Goal: Book appointment/travel/reservation

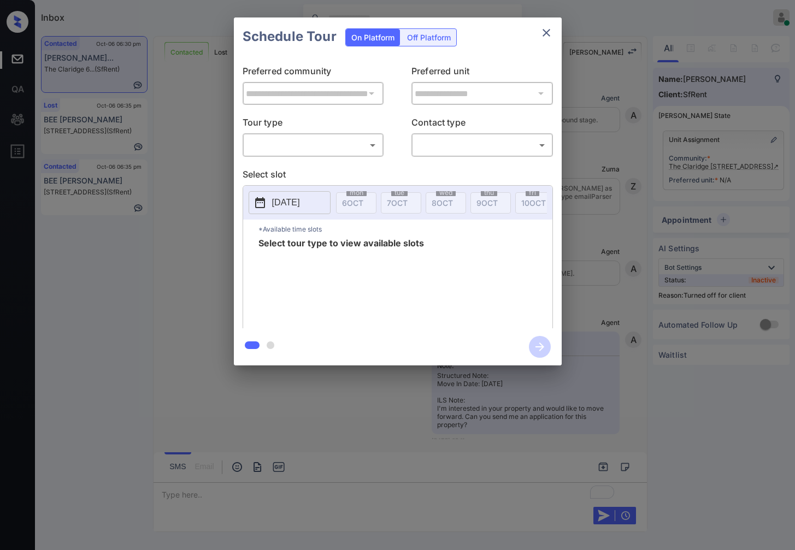
scroll to position [2765, 0]
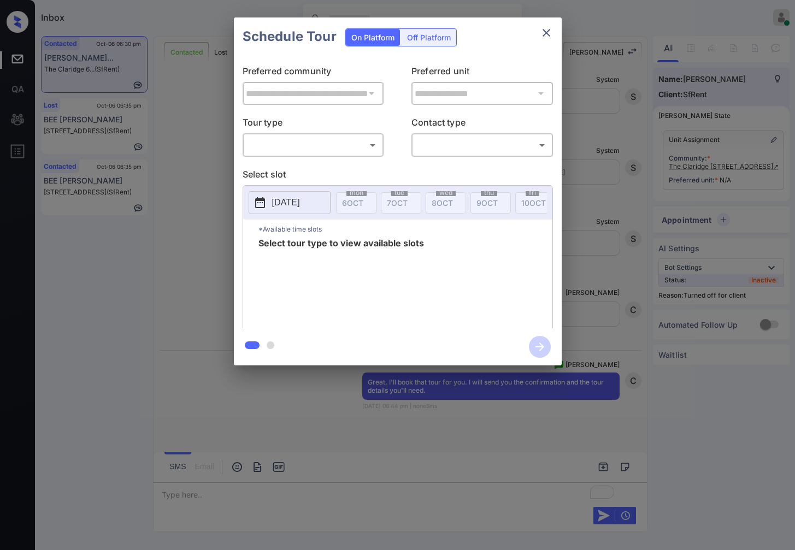
click at [724, 146] on div "**********" at bounding box center [397, 191] width 795 height 383
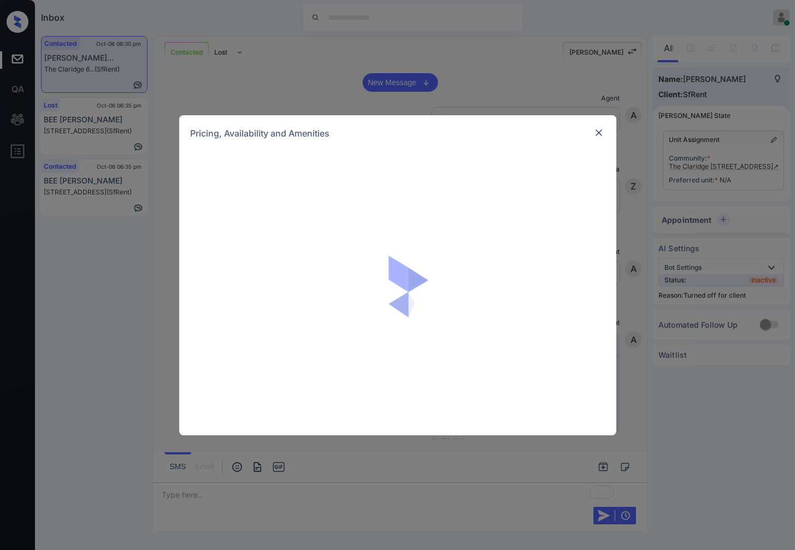
scroll to position [2765, 0]
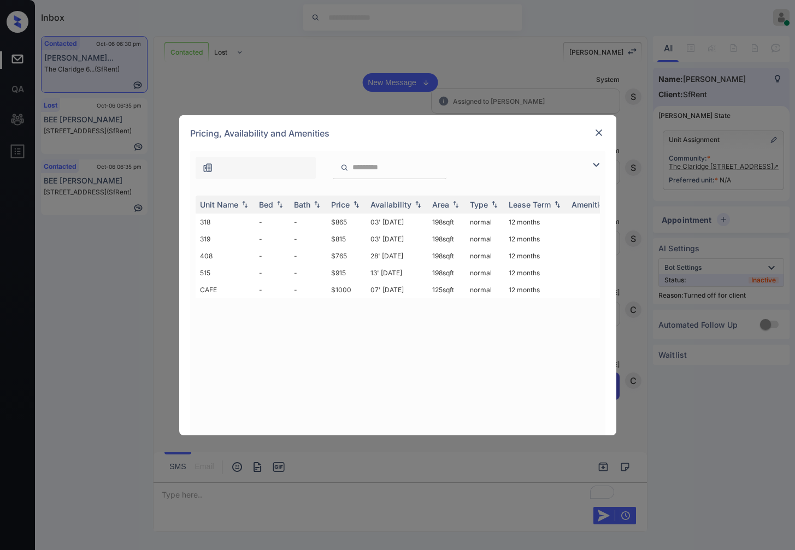
click at [367, 219] on td "03' [DATE]" at bounding box center [397, 222] width 62 height 17
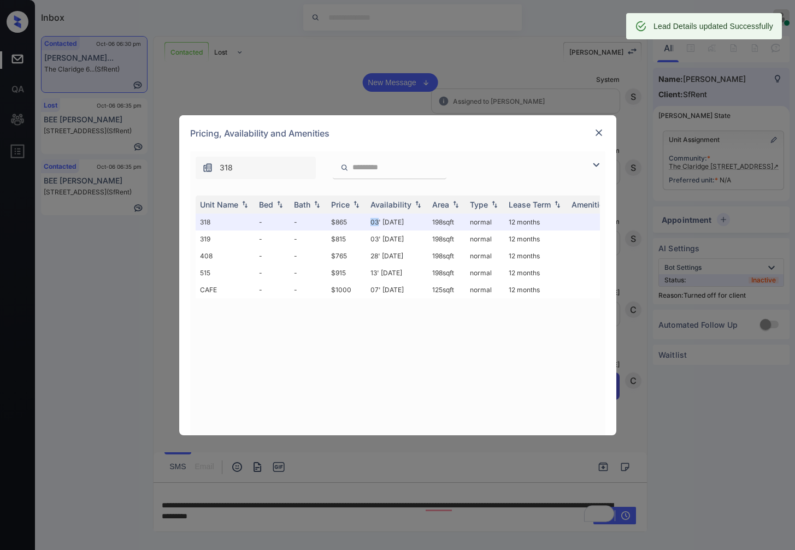
click at [593, 131] on img at bounding box center [598, 132] width 11 height 11
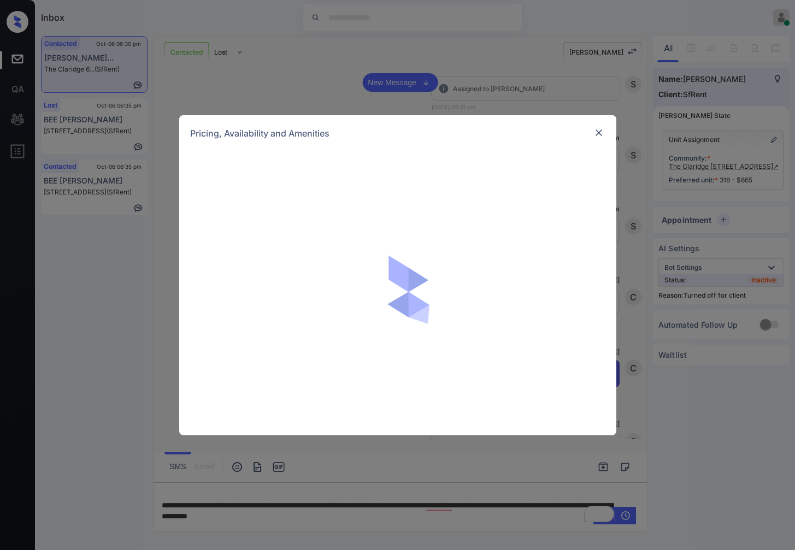
scroll to position [2836, 0]
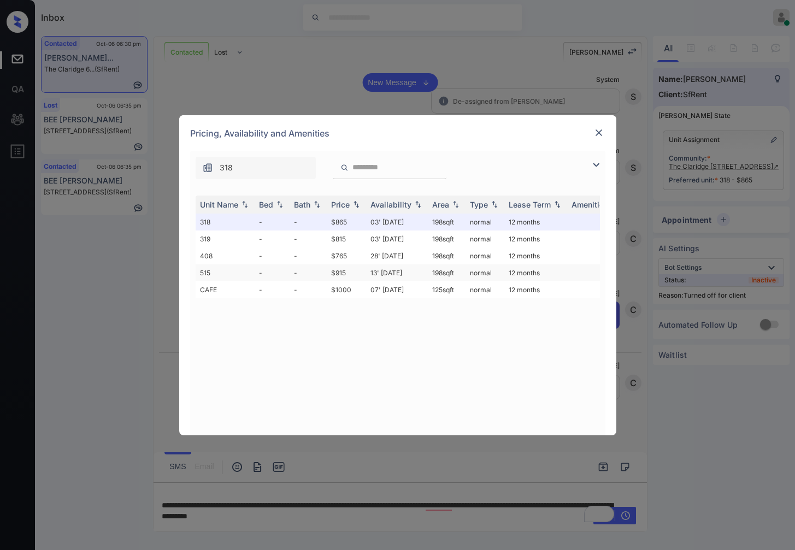
click at [368, 274] on td "13' May 20" at bounding box center [397, 272] width 62 height 17
click at [367, 274] on td "13' May 20" at bounding box center [397, 272] width 62 height 17
drag, startPoint x: 703, startPoint y: 210, endPoint x: 713, endPoint y: 218, distance: 13.2
click at [704, 211] on div "**********" at bounding box center [397, 275] width 795 height 550
click at [720, 219] on div "**********" at bounding box center [397, 275] width 795 height 550
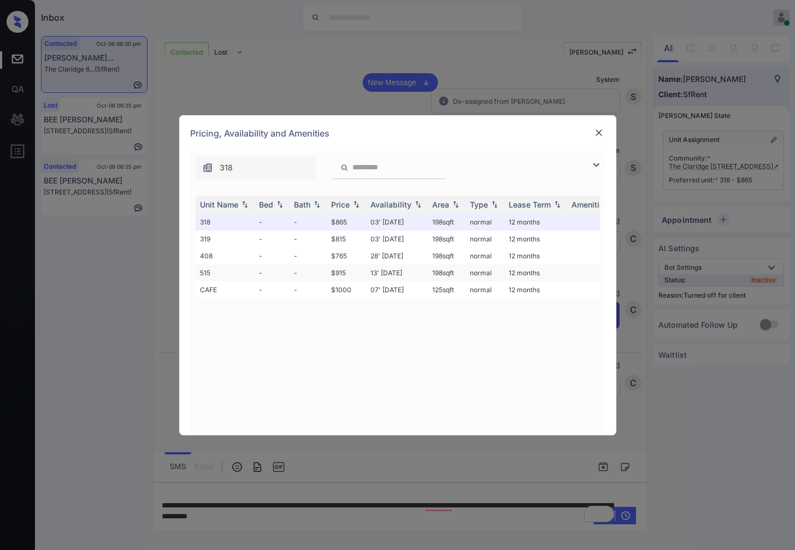
click at [350, 272] on td "$915" at bounding box center [346, 272] width 39 height 17
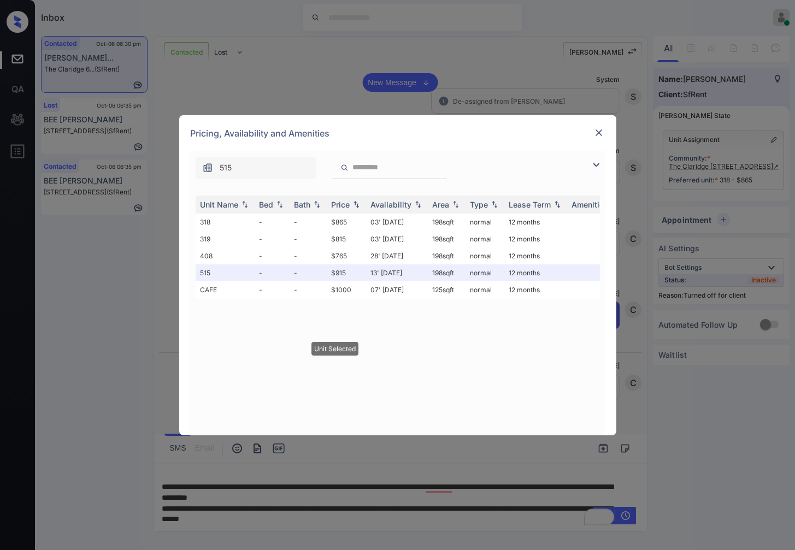
click at [593, 132] on img at bounding box center [598, 132] width 11 height 11
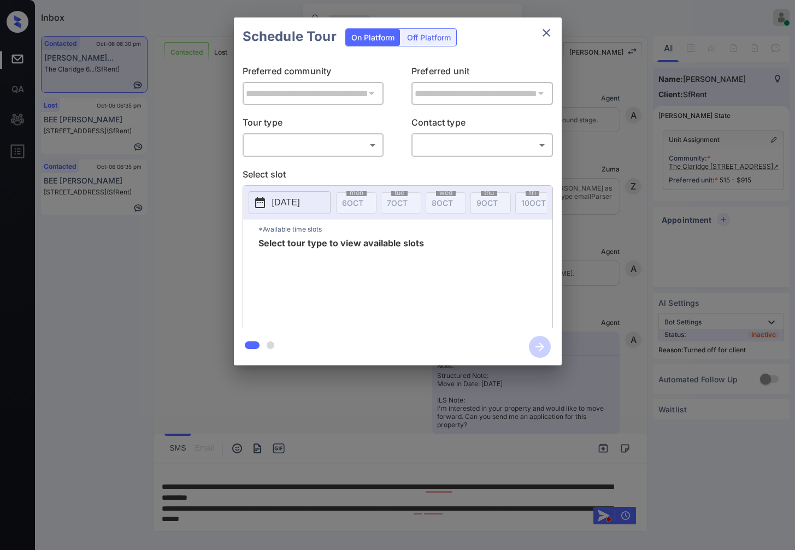
scroll to position [2836, 0]
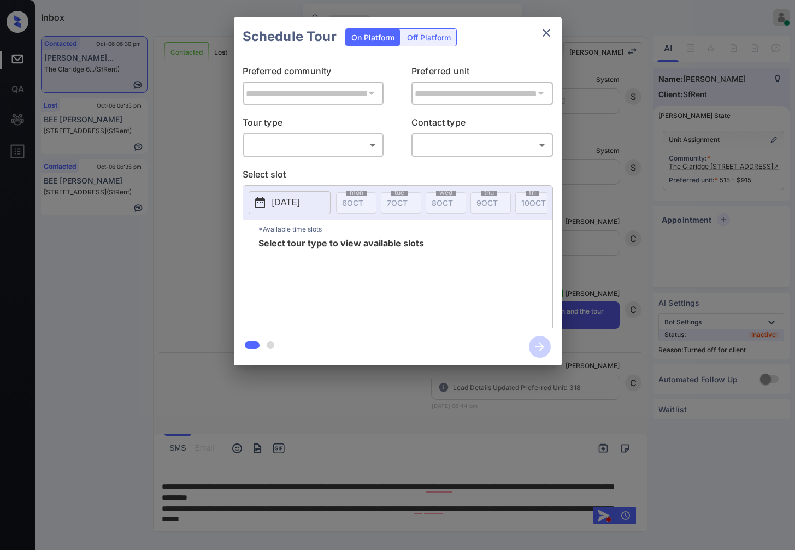
click at [429, 34] on div "Off Platform" at bounding box center [429, 37] width 55 height 17
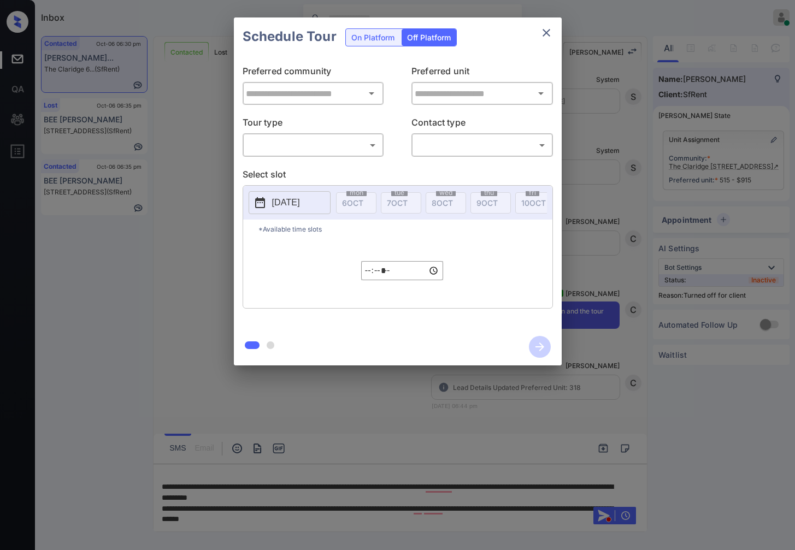
type input "**********"
click at [333, 149] on body "Inbox Caroline Dacanay Online Set yourself offline Set yourself on break Profil…" at bounding box center [397, 275] width 795 height 550
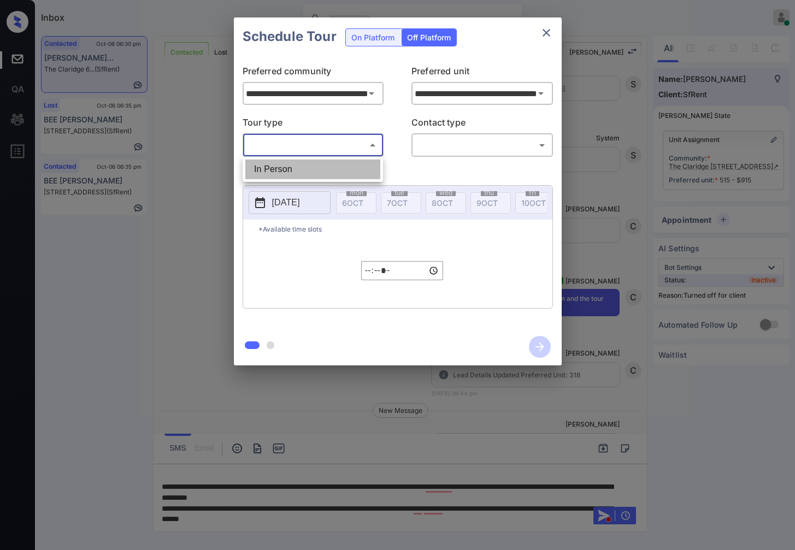
drag, startPoint x: 341, startPoint y: 164, endPoint x: 404, endPoint y: 154, distance: 64.2
click at [341, 166] on li "In Person" at bounding box center [312, 170] width 135 height 20
type input "********"
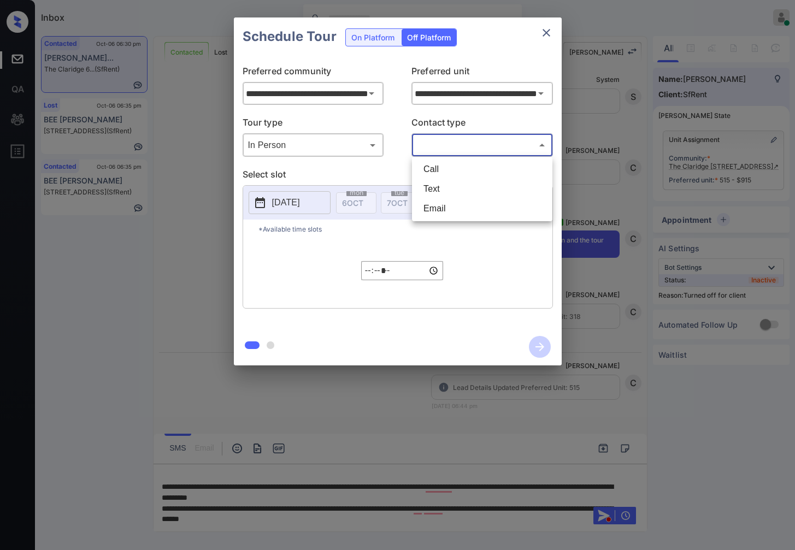
click at [469, 136] on body "Inbox Caroline Dacanay Online Set yourself offline Set yourself on break Profil…" at bounding box center [397, 275] width 795 height 550
click at [475, 173] on li "Call" at bounding box center [482, 170] width 135 height 20
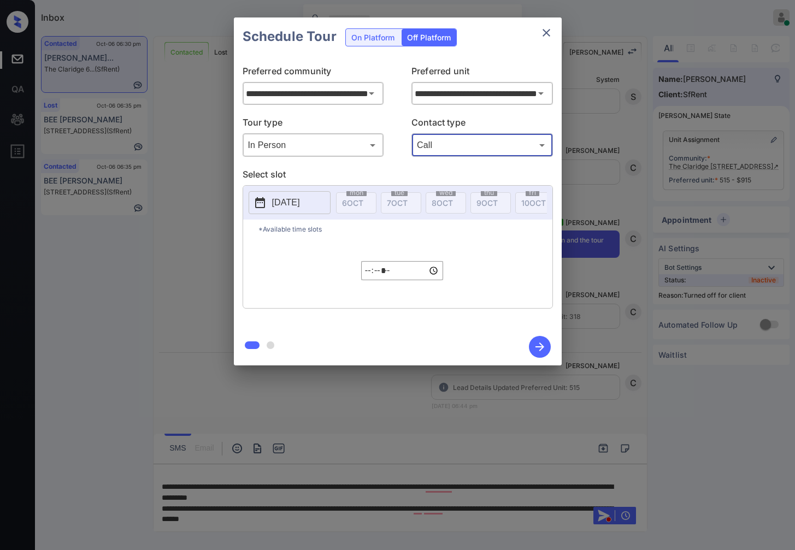
click at [475, 174] on ul "Call Text Email" at bounding box center [481, 175] width 105 height 36
drag, startPoint x: 465, startPoint y: 134, endPoint x: 464, endPoint y: 174, distance: 39.9
click at [465, 137] on div "Call **** ​" at bounding box center [482, 144] width 142 height 23
click at [464, 174] on p "Select slot" at bounding box center [398, 176] width 310 height 17
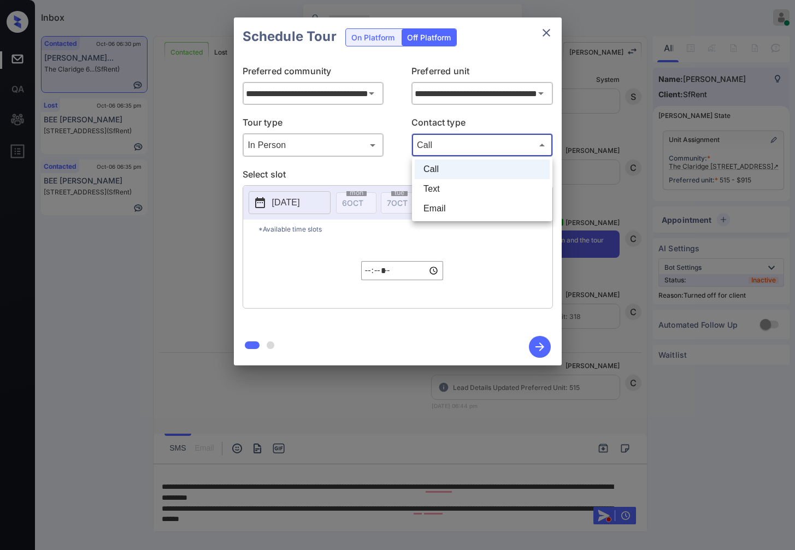
drag, startPoint x: 470, startPoint y: 140, endPoint x: 468, endPoint y: 174, distance: 33.4
click at [470, 142] on body "Inbox Caroline Dacanay Online Set yourself offline Set yourself on break Profil…" at bounding box center [397, 275] width 795 height 550
click at [464, 185] on li "Text" at bounding box center [482, 189] width 135 height 20
type input "****"
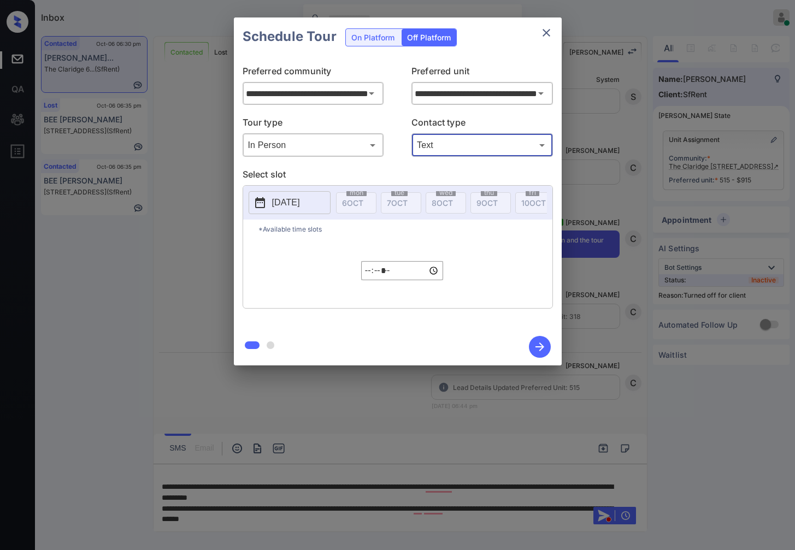
click at [300, 198] on p "2025-10-06" at bounding box center [286, 202] width 28 height 13
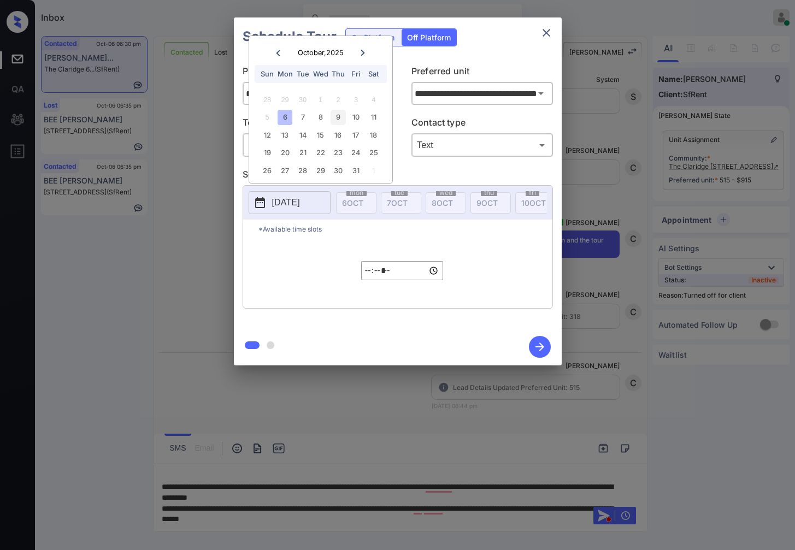
click at [340, 121] on div "9" at bounding box center [338, 117] width 15 height 15
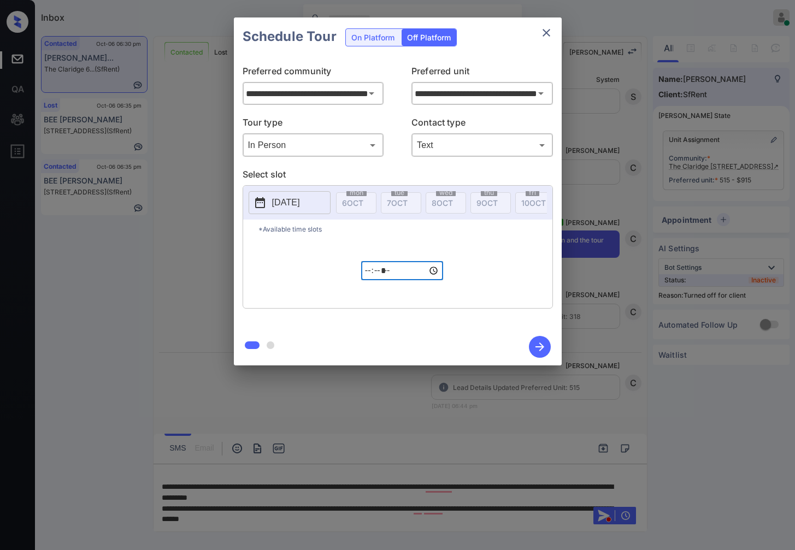
click at [362, 280] on input "*****" at bounding box center [402, 270] width 82 height 19
type input "*****"
type input "**********"
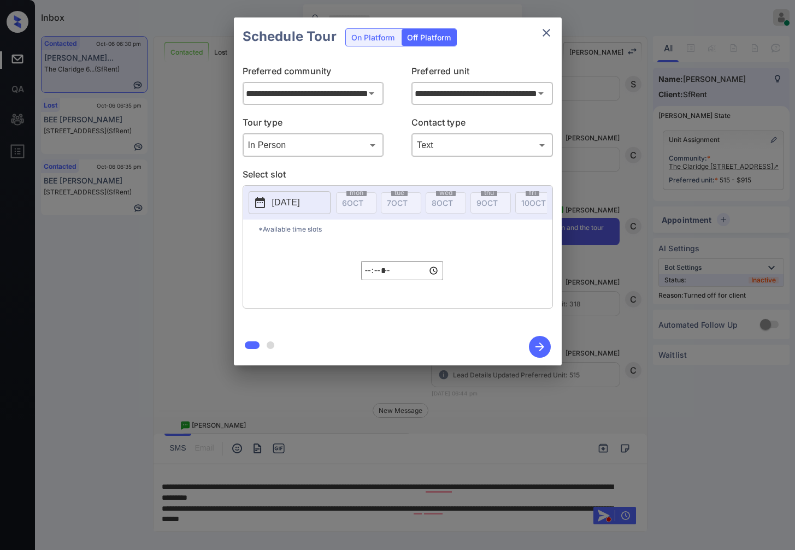
scroll to position [3044, 0]
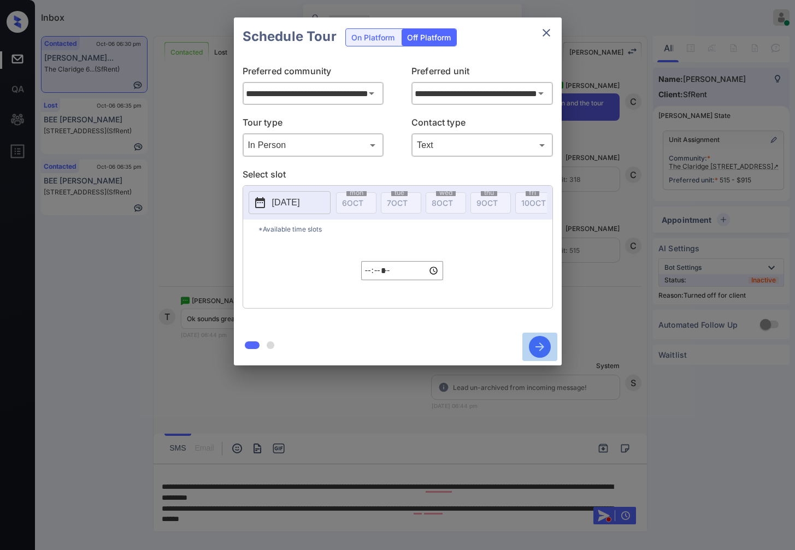
click at [543, 339] on icon "button" at bounding box center [540, 347] width 22 height 22
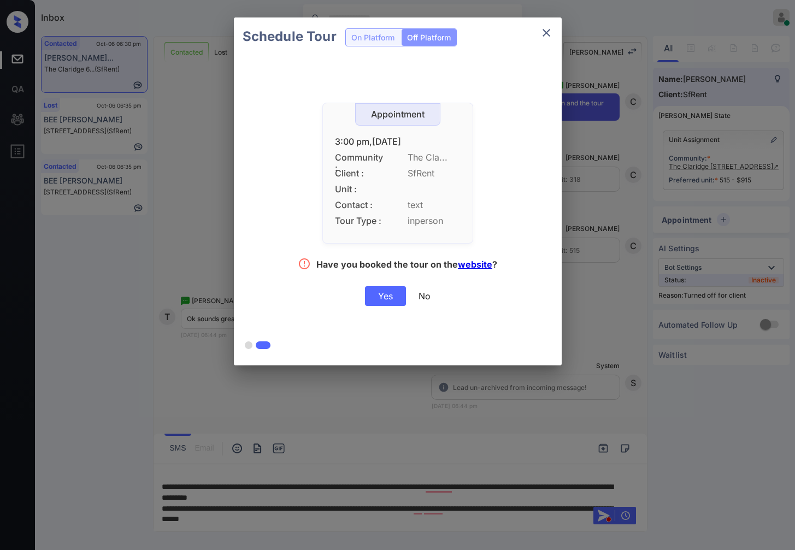
click at [376, 293] on div "Yes" at bounding box center [385, 296] width 41 height 20
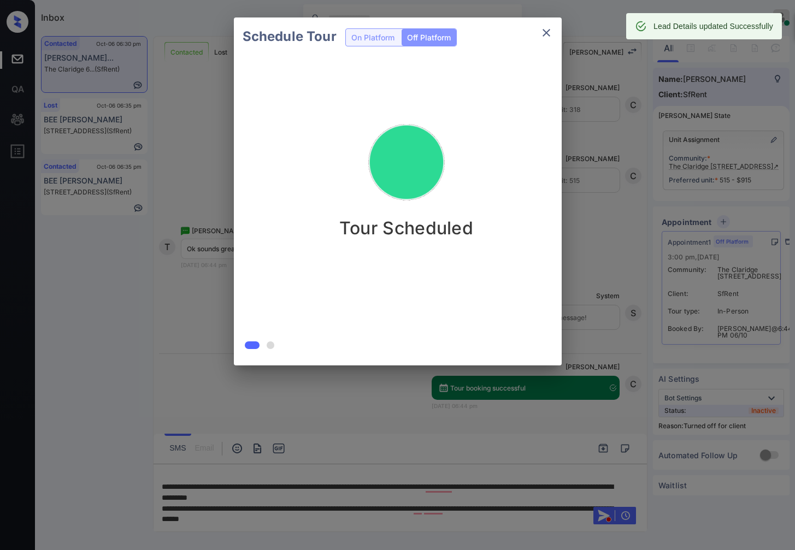
scroll to position [3114, 0]
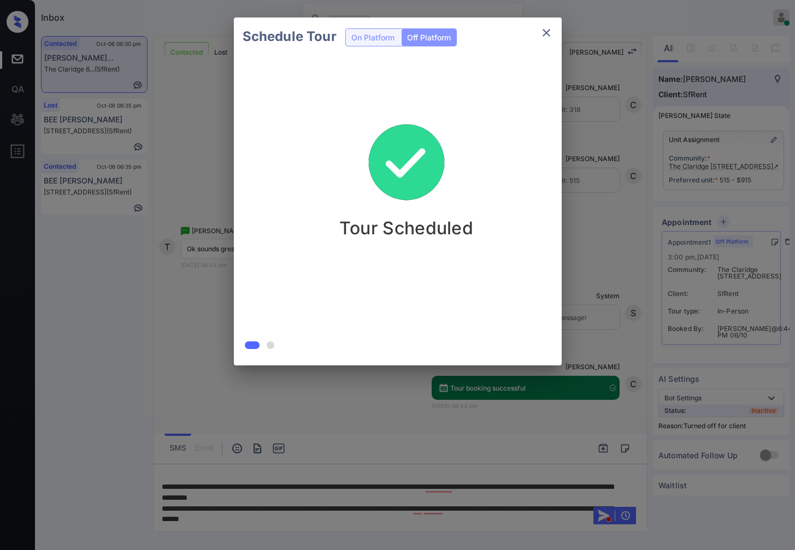
click at [274, 396] on div at bounding box center [397, 275] width 795 height 550
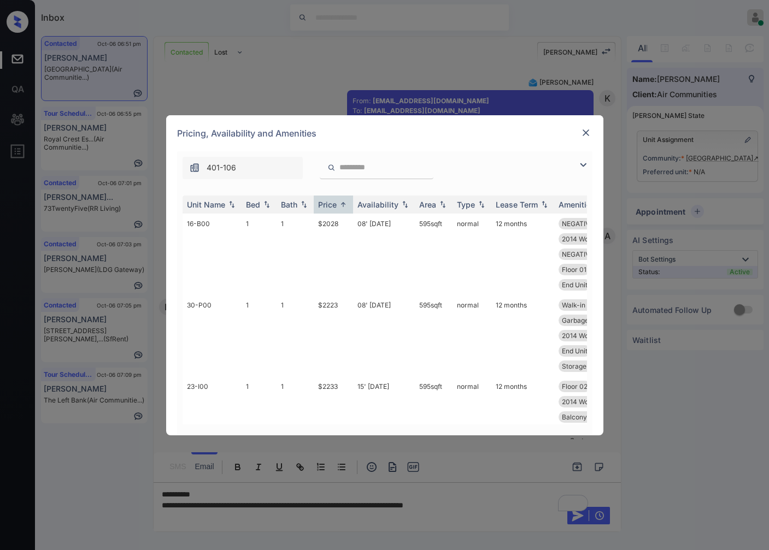
click at [590, 133] on img at bounding box center [585, 132] width 11 height 11
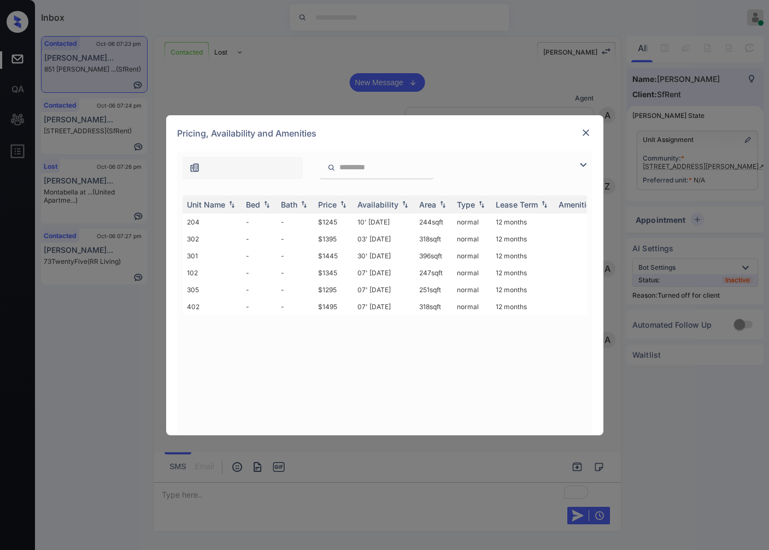
scroll to position [2043, 0]
click at [340, 204] on img at bounding box center [343, 205] width 11 height 8
click at [329, 226] on td "$1245" at bounding box center [333, 222] width 39 height 17
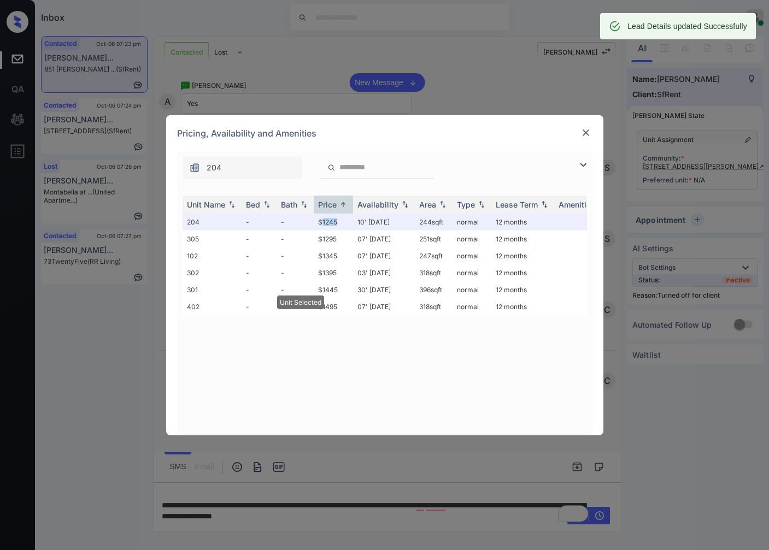
click at [583, 134] on img at bounding box center [585, 132] width 11 height 11
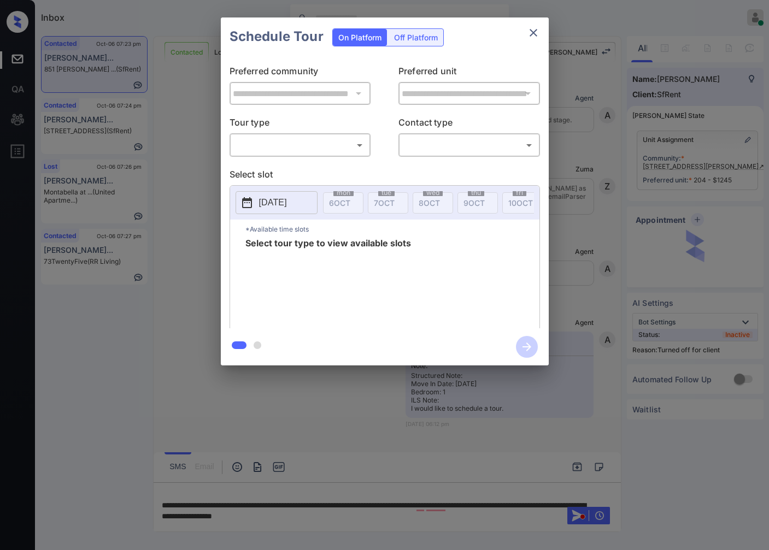
scroll to position [2114, 0]
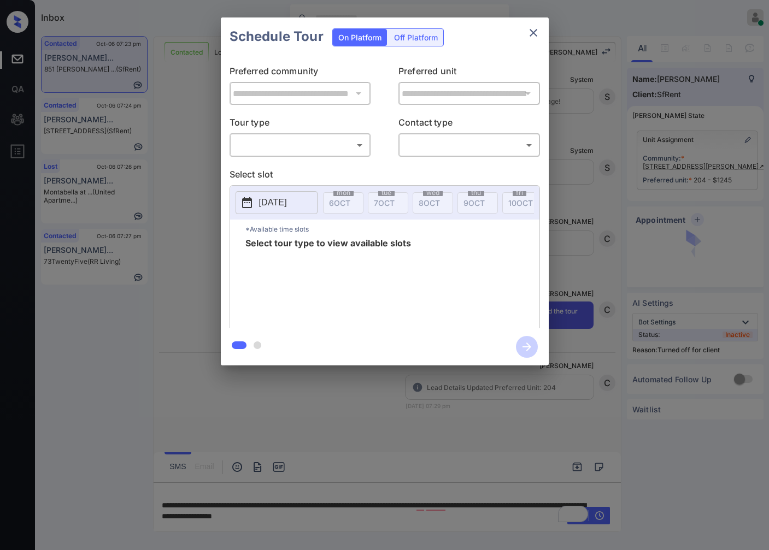
click at [419, 38] on div "Off Platform" at bounding box center [415, 37] width 55 height 17
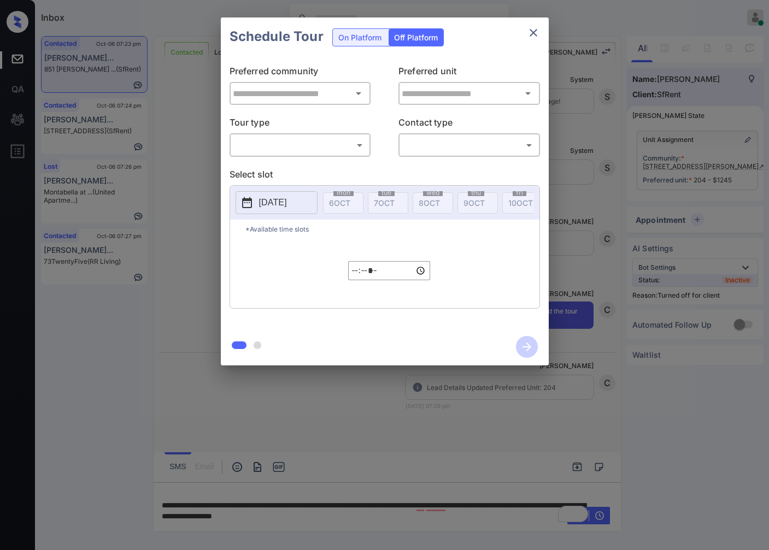
type input "**********"
click at [288, 137] on body "Inbox Caroline Dacanay Online Set yourself offline Set yourself on break Profil…" at bounding box center [384, 275] width 769 height 550
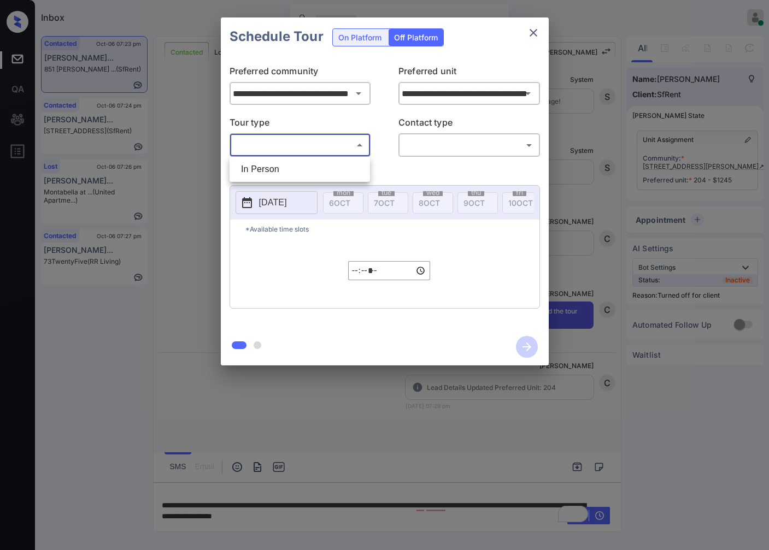
click at [286, 176] on li "In Person" at bounding box center [299, 170] width 135 height 20
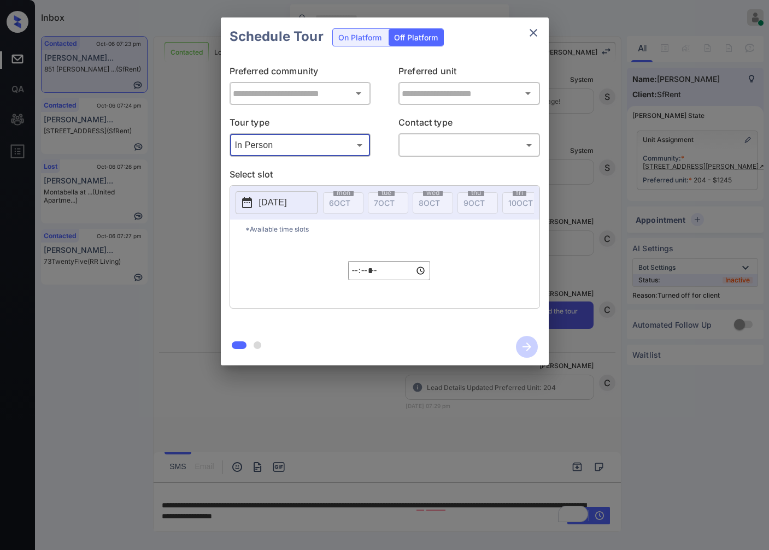
type input "********"
type input "**********"
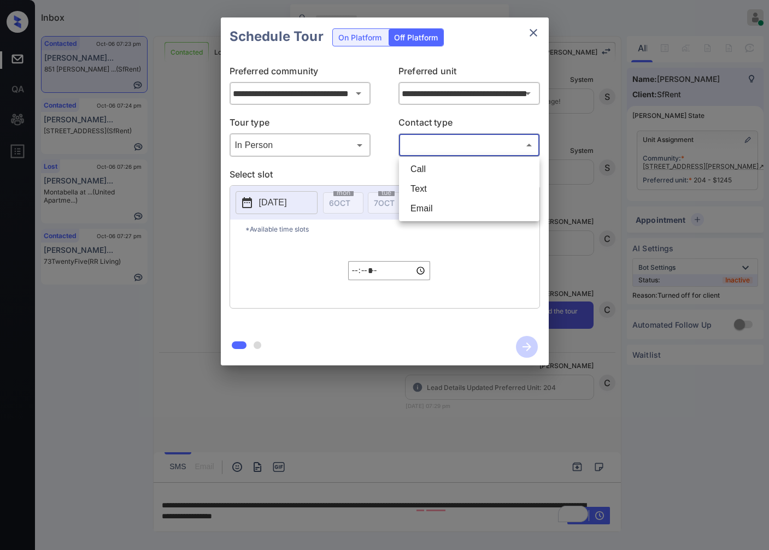
click at [426, 141] on body "Inbox Caroline Dacanay Online Set yourself offline Set yourself on break Profil…" at bounding box center [384, 275] width 769 height 550
click at [431, 185] on li "Text" at bounding box center [469, 189] width 135 height 20
type input "****"
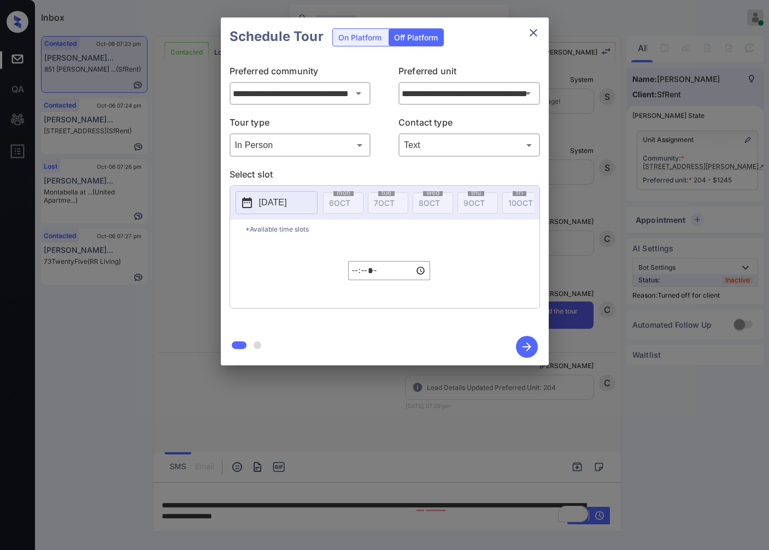
click at [290, 195] on button "2025-10-06" at bounding box center [276, 202] width 82 height 23
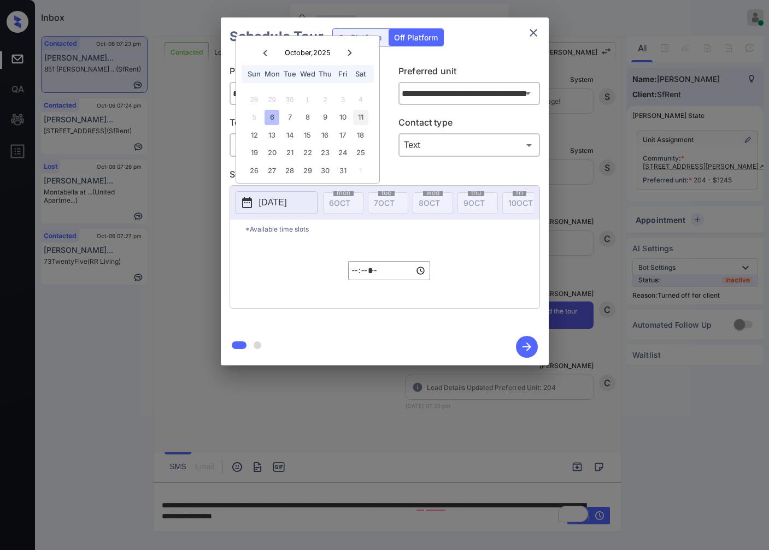
click at [363, 115] on div "11" at bounding box center [360, 117] width 15 height 15
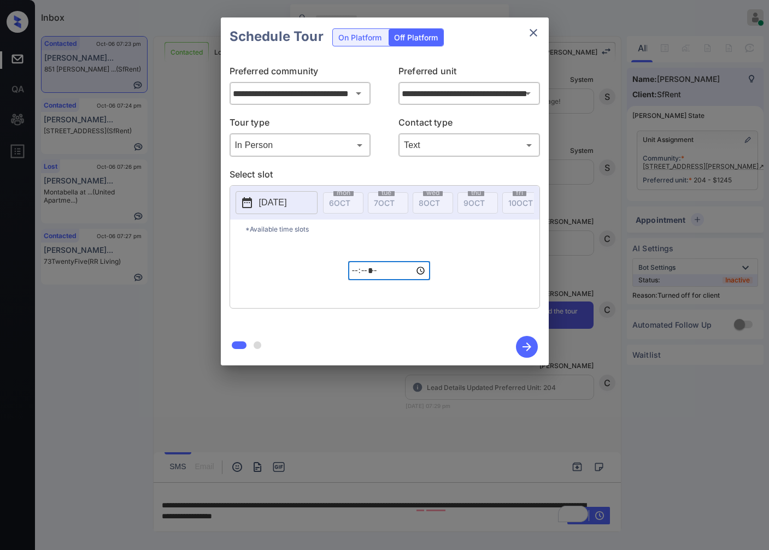
click at [350, 280] on input "*****" at bounding box center [389, 270] width 82 height 19
type input "*****"
click at [529, 343] on icon "button" at bounding box center [527, 347] width 22 height 22
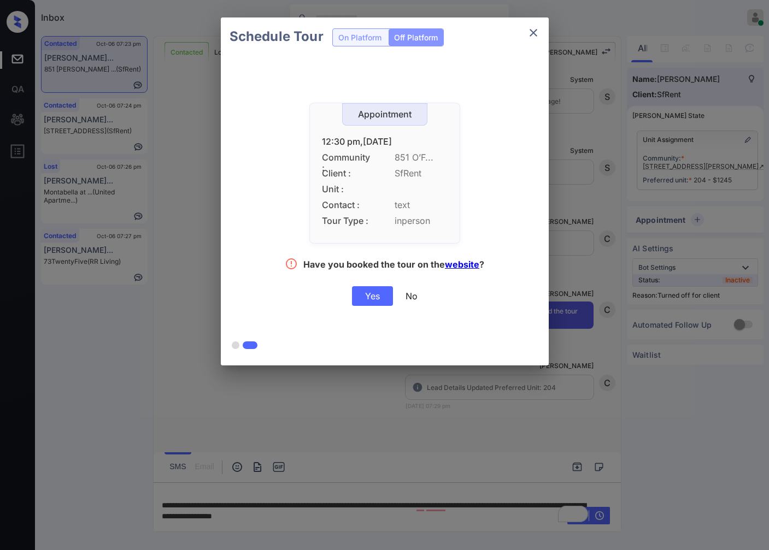
click at [368, 294] on div "Yes" at bounding box center [372, 296] width 41 height 20
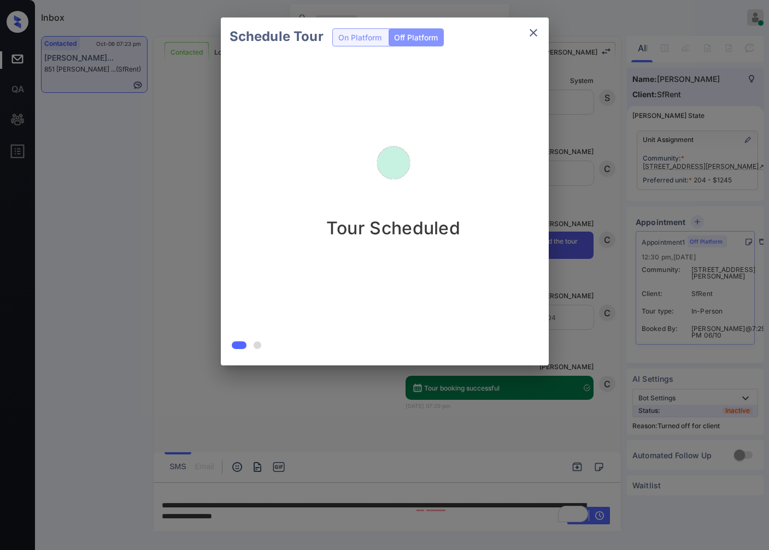
scroll to position [2184, 0]
click at [176, 286] on div "Schedule Tour On Platform Off Platform Tour Scheduled" at bounding box center [384, 191] width 769 height 383
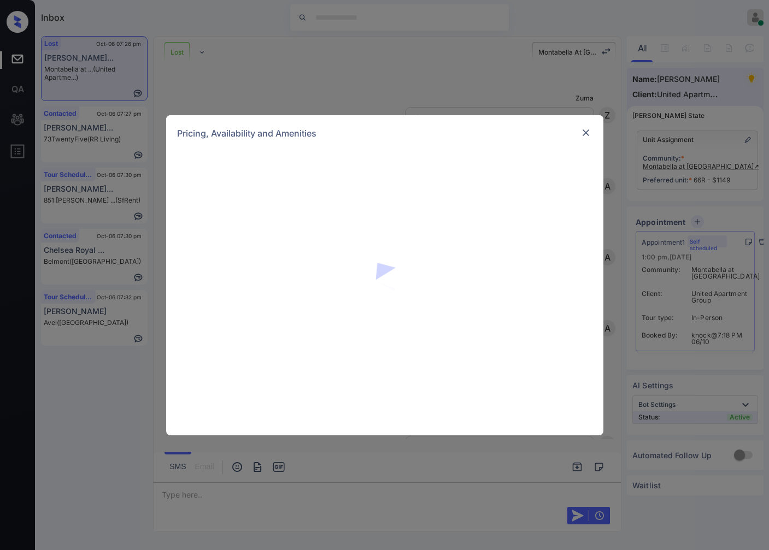
scroll to position [820, 0]
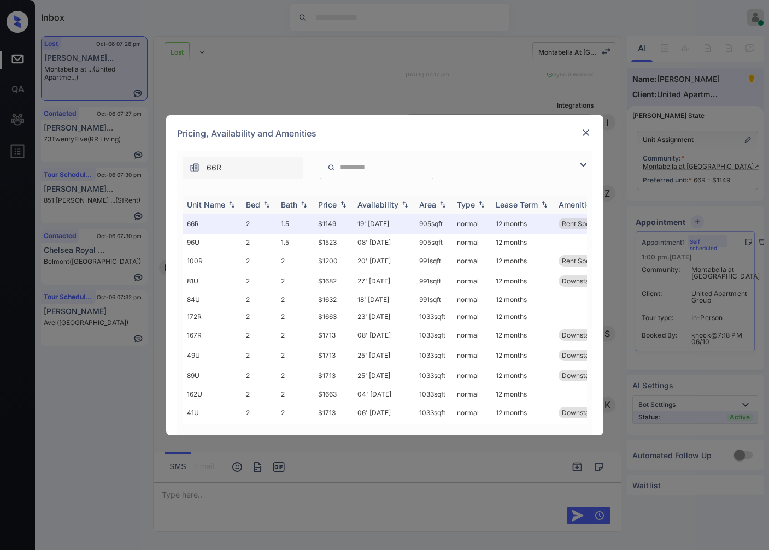
click at [343, 205] on img at bounding box center [343, 205] width 11 height 8
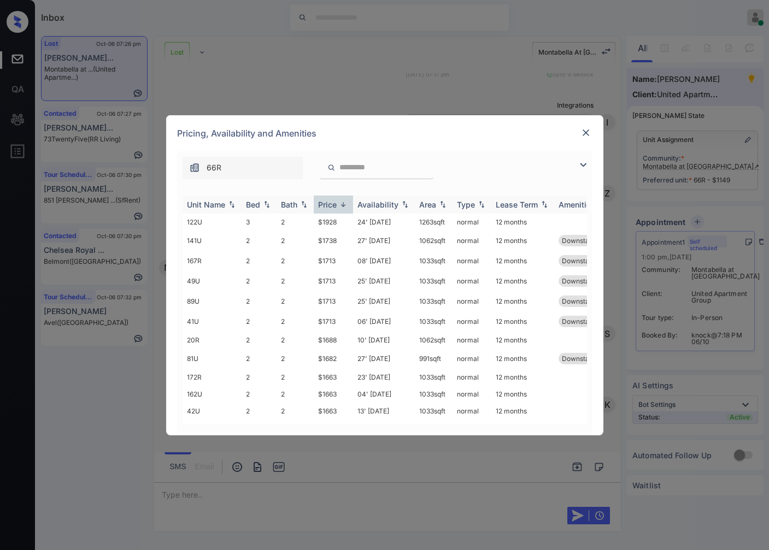
click at [343, 205] on img at bounding box center [343, 205] width 11 height 8
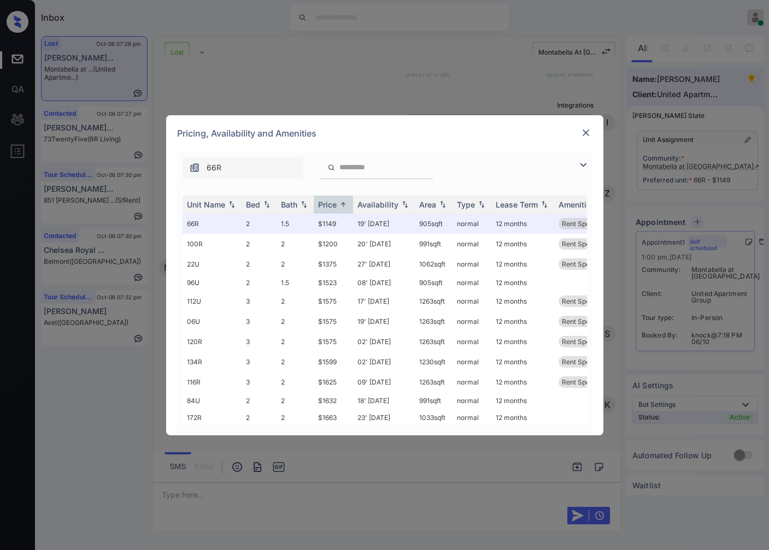
click at [593, 129] on div "Pricing, Availability and Amenities" at bounding box center [384, 133] width 437 height 36
click at [587, 129] on img at bounding box center [585, 132] width 11 height 11
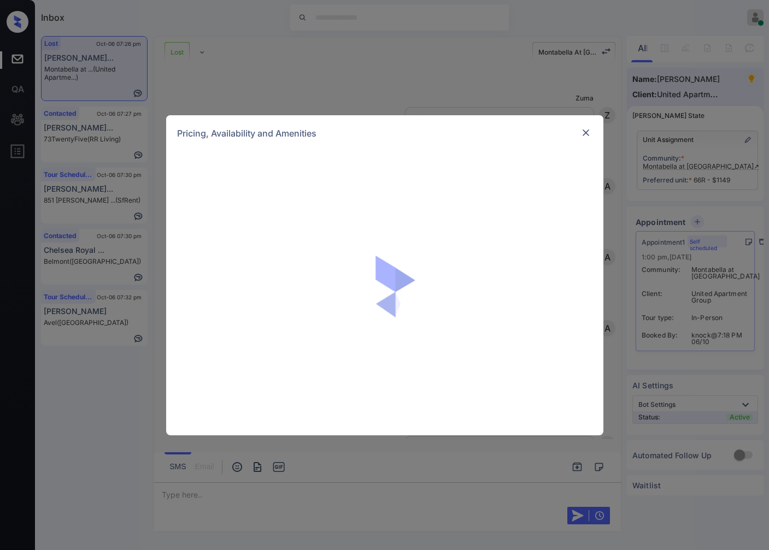
scroll to position [820, 0]
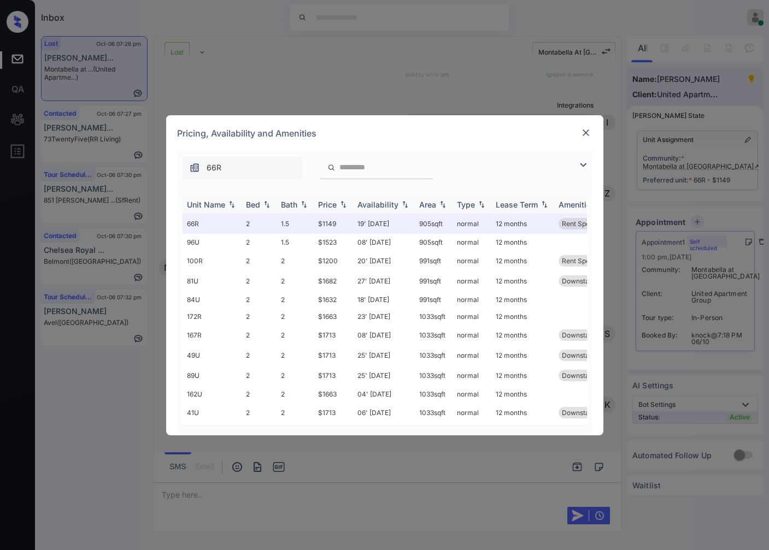
click at [340, 203] on img at bounding box center [343, 205] width 11 height 8
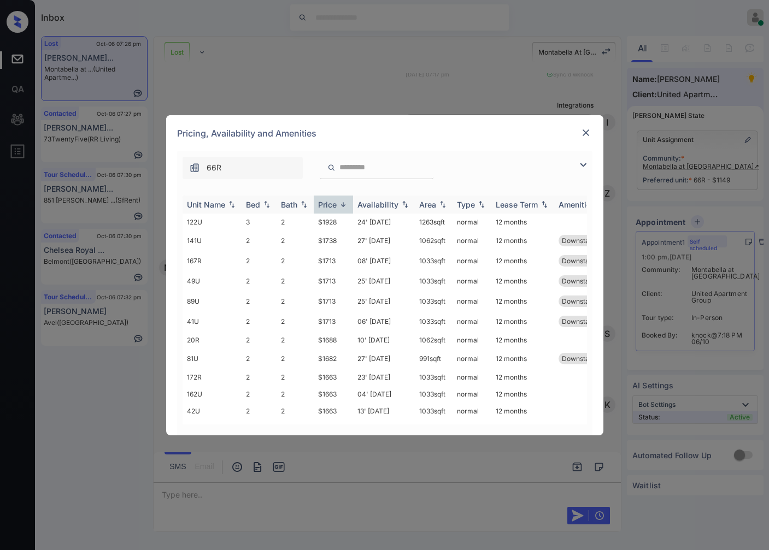
click at [340, 203] on img at bounding box center [343, 205] width 11 height 8
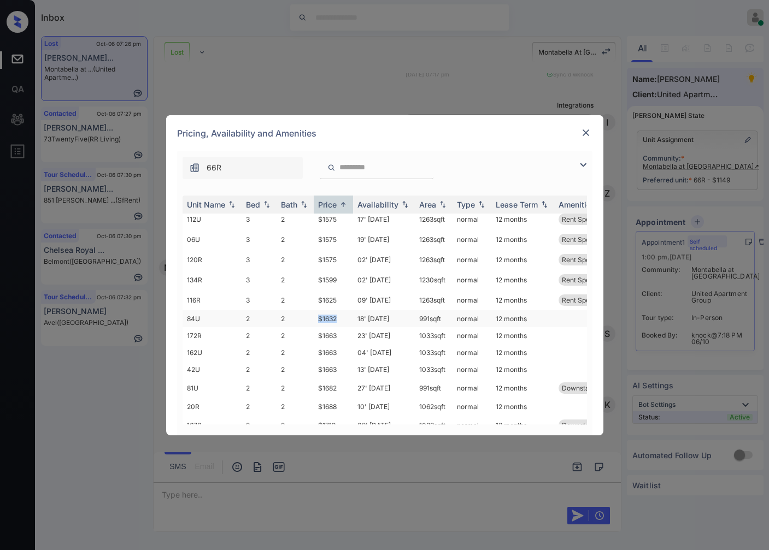
drag, startPoint x: 339, startPoint y: 318, endPoint x: 316, endPoint y: 320, distance: 23.0
click at [316, 320] on td "$1632" at bounding box center [333, 318] width 39 height 17
copy td "$1632"
click at [361, 491] on div "**********" at bounding box center [384, 275] width 769 height 550
click at [327, 318] on td "$1632" at bounding box center [333, 318] width 39 height 17
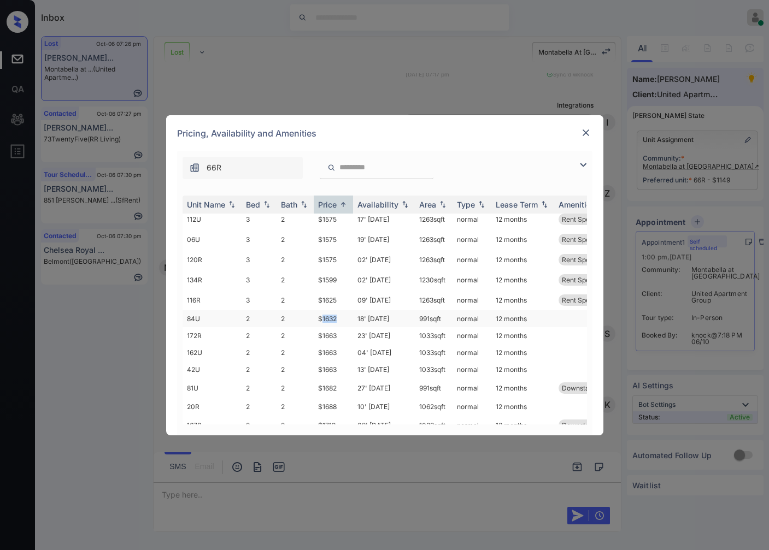
click at [327, 318] on td "$1632" at bounding box center [333, 318] width 39 height 17
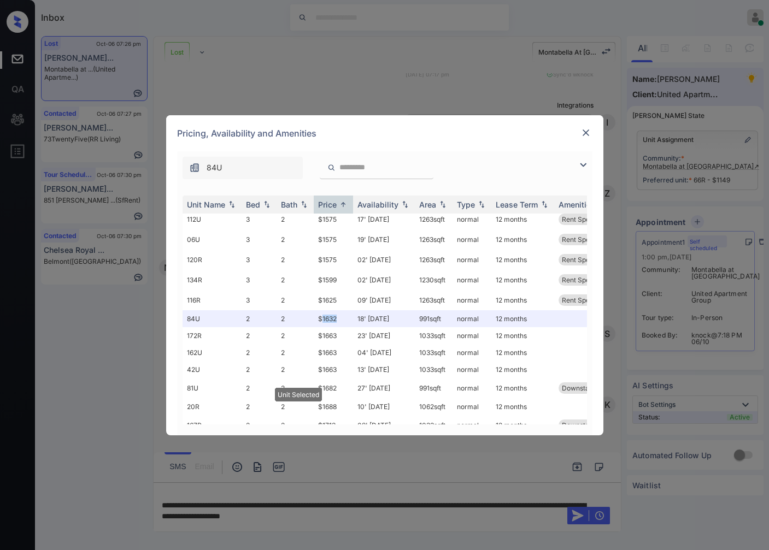
click at [587, 135] on img at bounding box center [585, 132] width 11 height 11
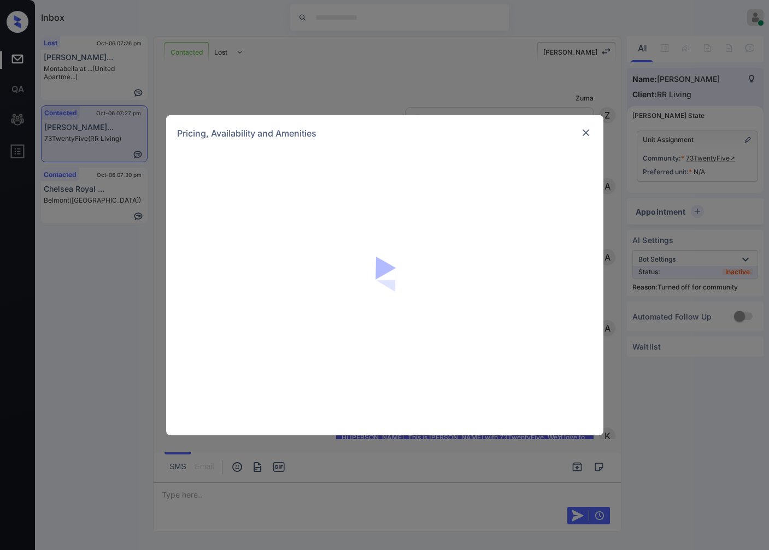
scroll to position [1111, 0]
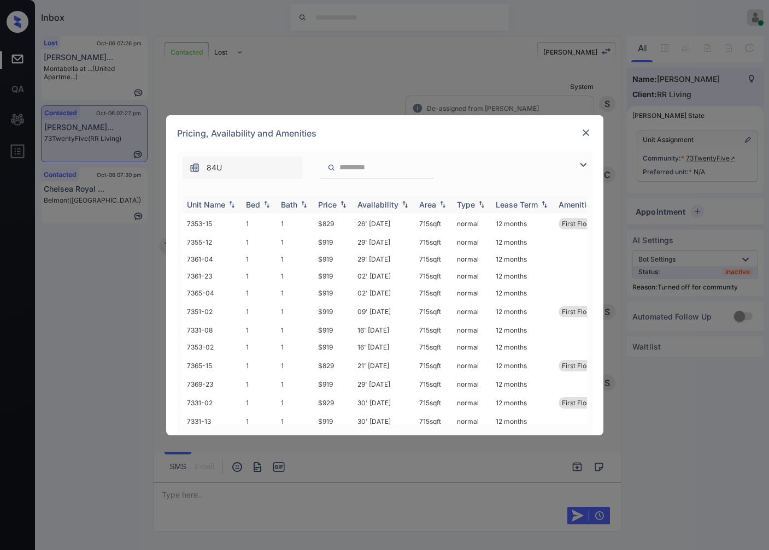
click at [339, 204] on img at bounding box center [343, 205] width 11 height 8
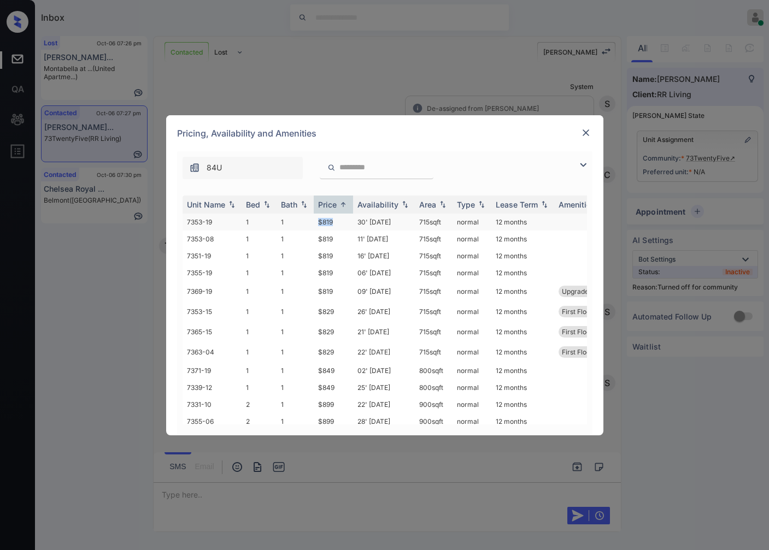
drag, startPoint x: 340, startPoint y: 220, endPoint x: 303, endPoint y: 223, distance: 37.3
click at [303, 223] on tr "7353-19 1 1 $819 30' [DATE] 715 sqft normal 12 months" at bounding box center [467, 222] width 571 height 17
copy tr "$819"
click at [338, 219] on td "$819" at bounding box center [333, 222] width 39 height 17
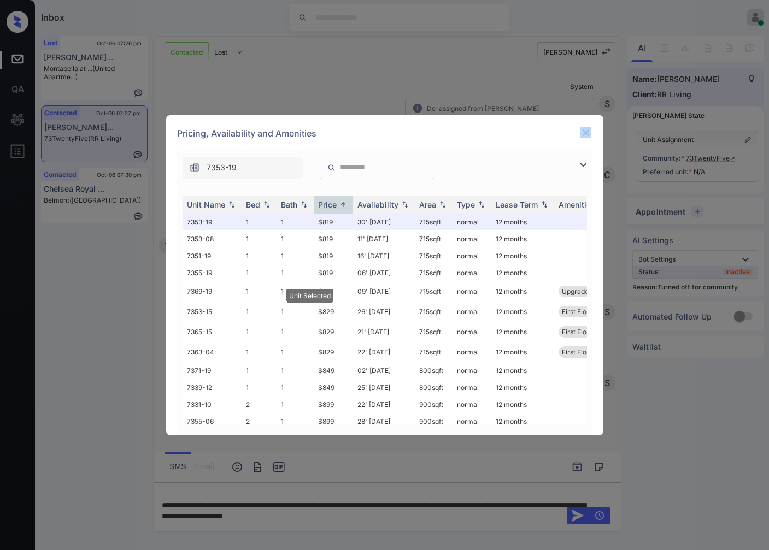
click at [591, 129] on div "Pricing, Availability and Amenities" at bounding box center [384, 133] width 437 height 36
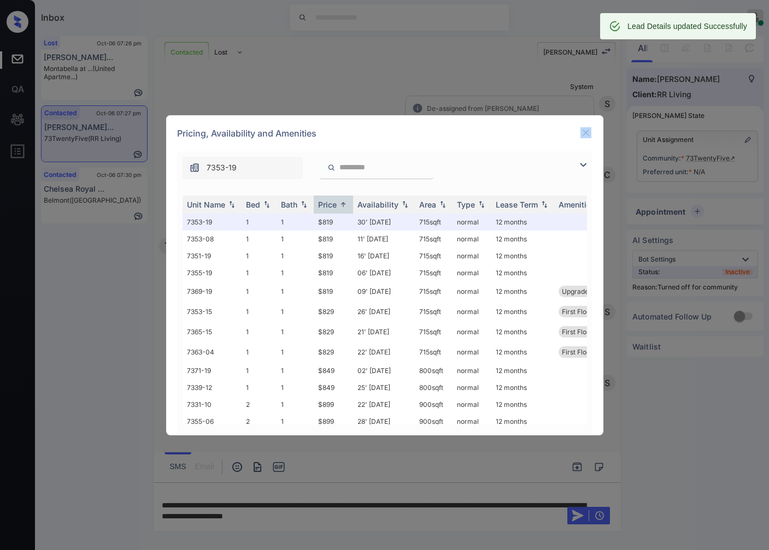
click at [588, 131] on img at bounding box center [585, 132] width 11 height 11
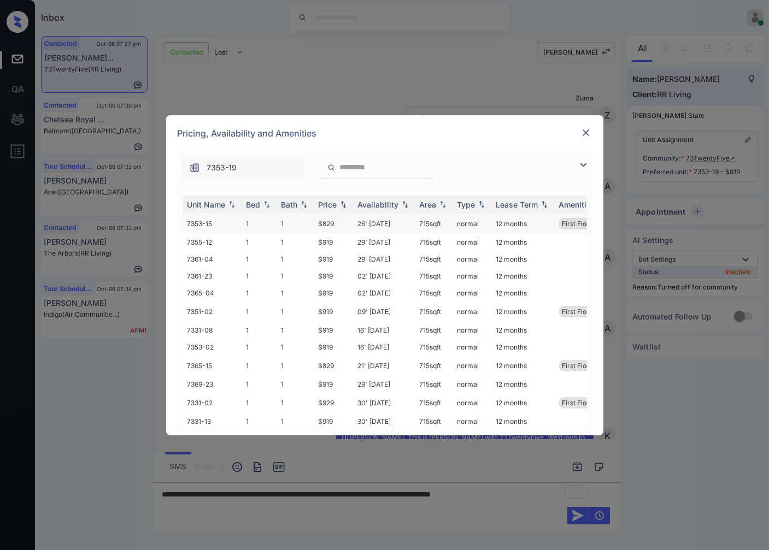
scroll to position [1182, 0]
click at [340, 204] on img at bounding box center [343, 205] width 11 height 8
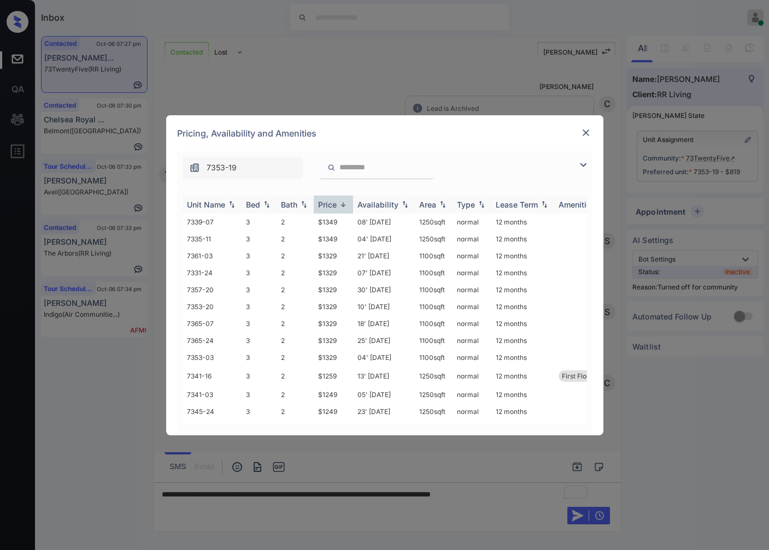
click at [340, 204] on img at bounding box center [343, 205] width 11 height 8
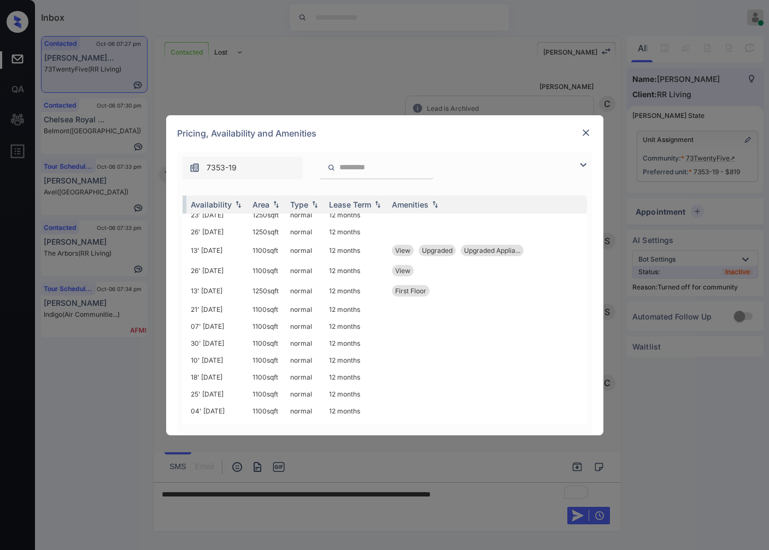
scroll to position [1160, 179]
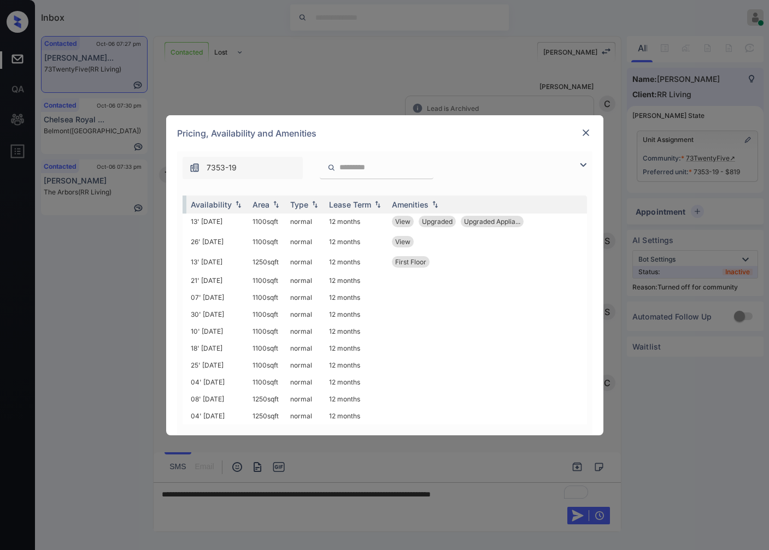
click at [584, 130] on img at bounding box center [585, 132] width 11 height 11
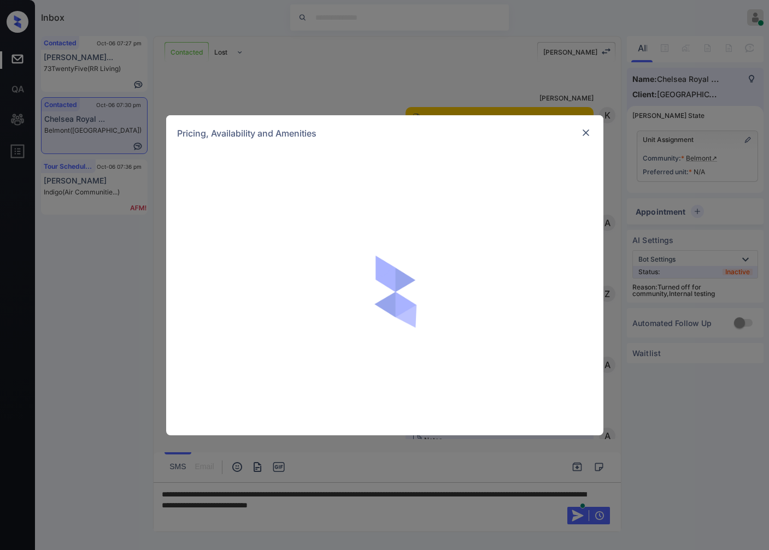
scroll to position [983, 0]
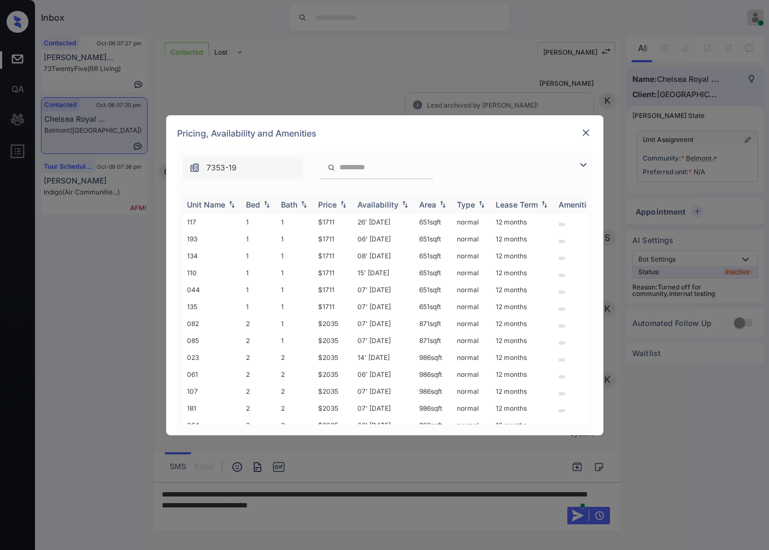
click at [340, 203] on img at bounding box center [343, 205] width 11 height 8
drag, startPoint x: 340, startPoint y: 221, endPoint x: 303, endPoint y: 221, distance: 36.6
click at [303, 221] on tr "117 1 1 $1711 26' [DATE] 651 sqft normal 12 months" at bounding box center [467, 222] width 571 height 17
copy tr "$1711"
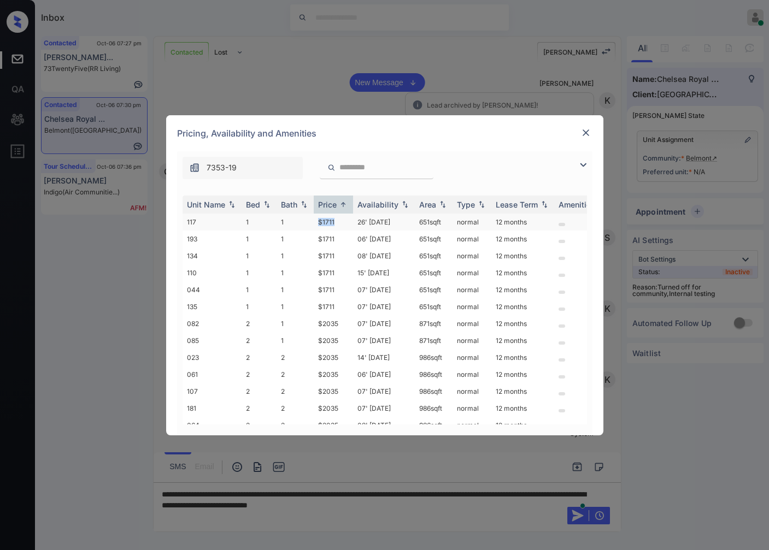
click at [326, 220] on td "$1711" at bounding box center [333, 222] width 39 height 17
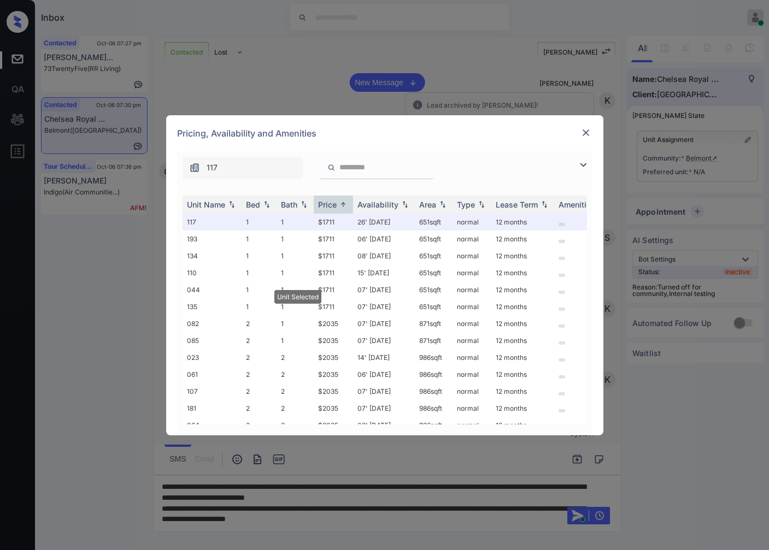
click at [384, 81] on div "**********" at bounding box center [384, 275] width 769 height 550
click at [388, 83] on div "**********" at bounding box center [384, 275] width 769 height 550
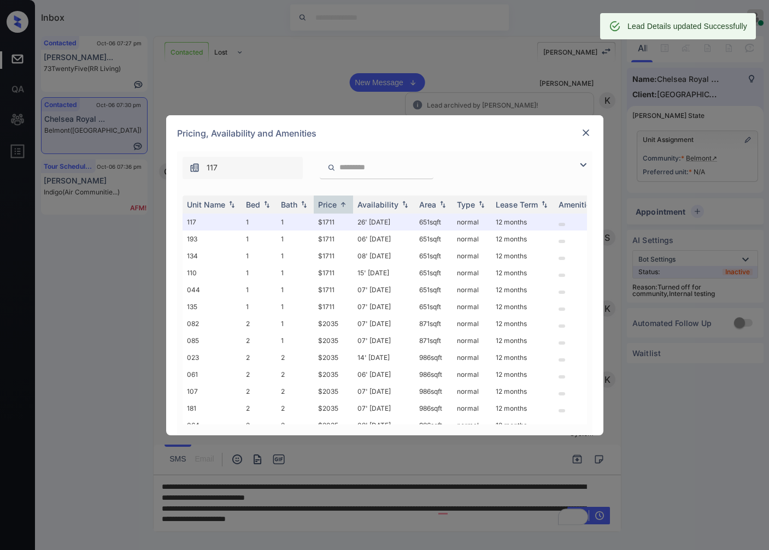
click at [588, 128] on img at bounding box center [585, 132] width 11 height 11
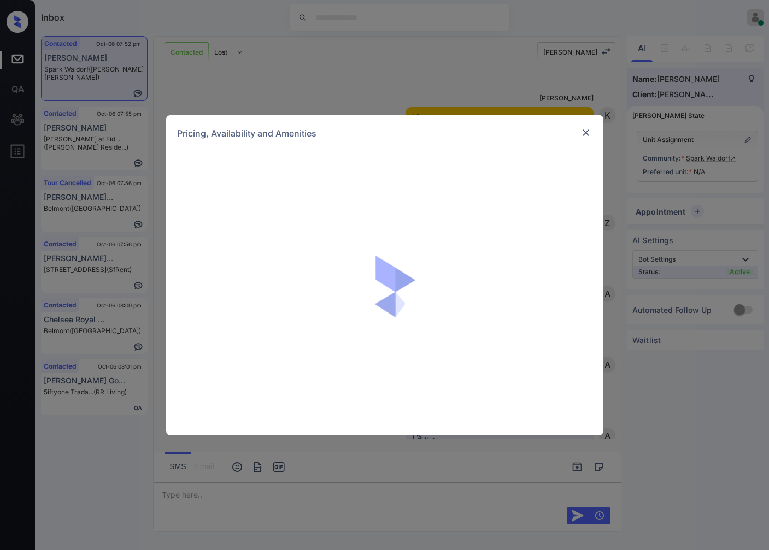
scroll to position [732, 0]
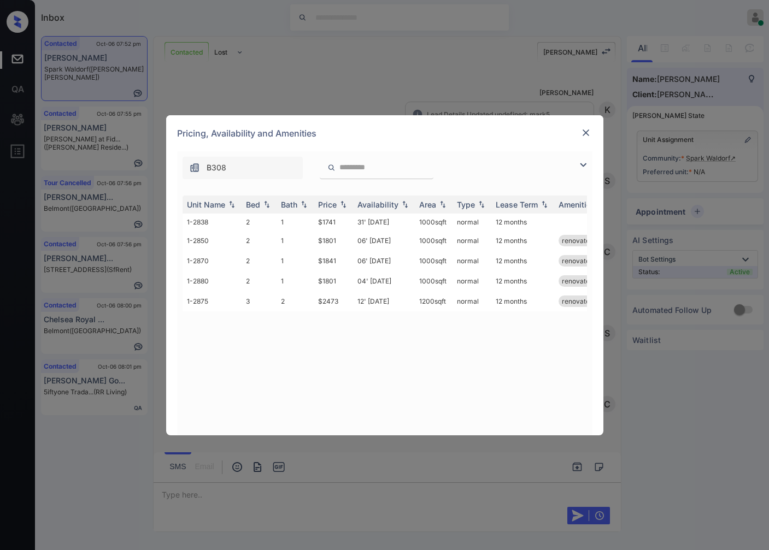
click at [526, 148] on div "Pricing, Availability and Amenities" at bounding box center [384, 133] width 437 height 36
click at [343, 205] on img at bounding box center [343, 205] width 11 height 8
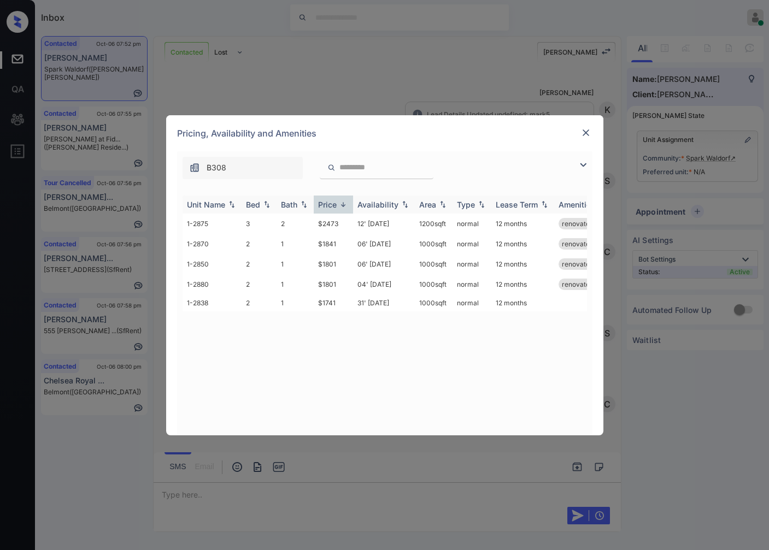
click at [341, 205] on img at bounding box center [343, 205] width 11 height 8
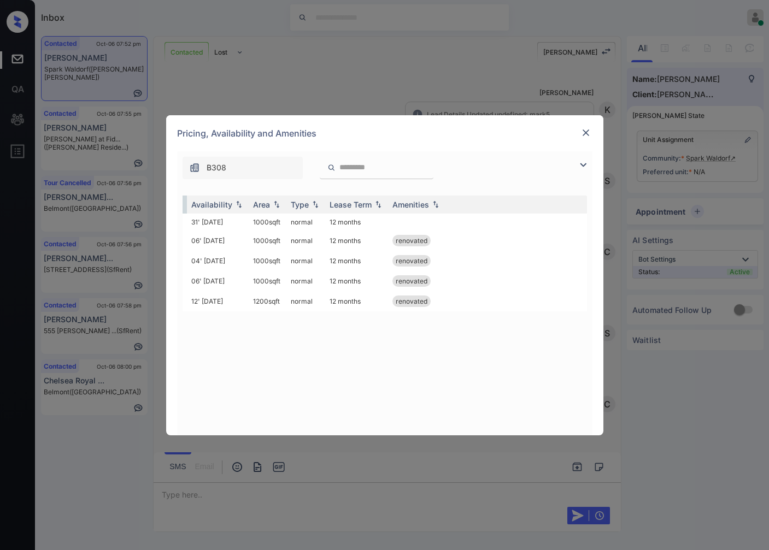
scroll to position [0, 0]
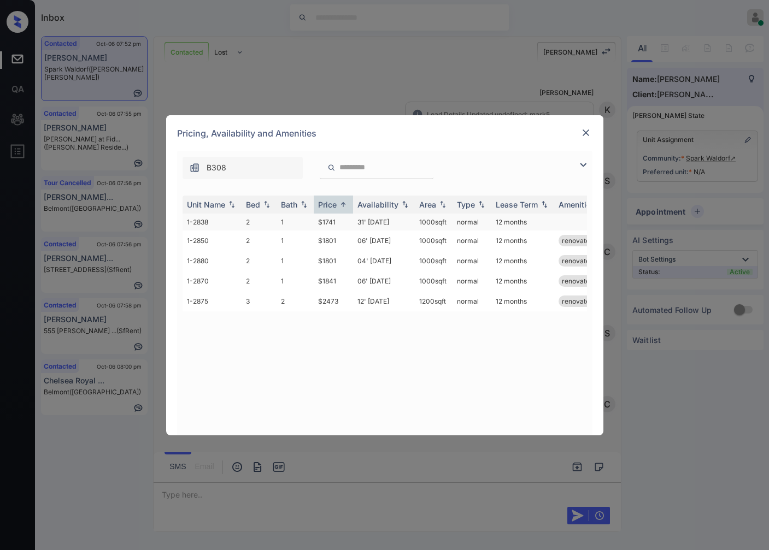
click at [338, 221] on td "$1741" at bounding box center [333, 222] width 39 height 17
drag, startPoint x: 317, startPoint y: 222, endPoint x: 337, endPoint y: 222, distance: 20.2
click at [337, 222] on td "$1741" at bounding box center [333, 222] width 39 height 17
copy td "$1741"
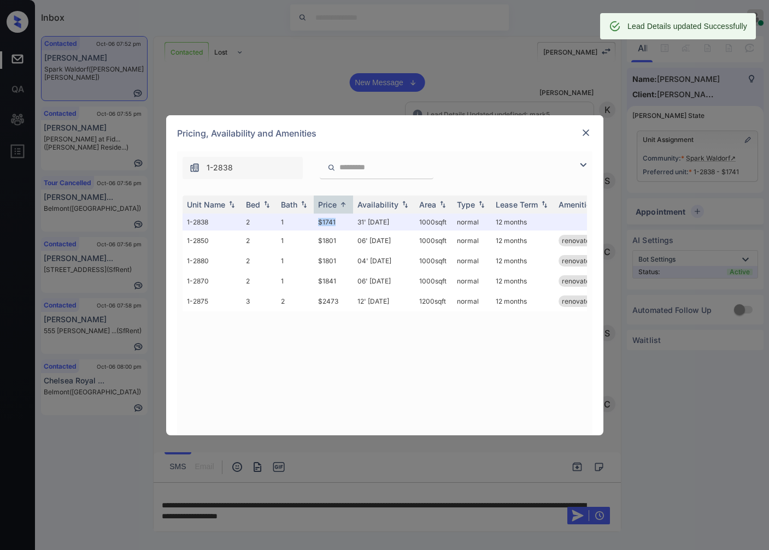
click at [586, 136] on img at bounding box center [585, 132] width 11 height 11
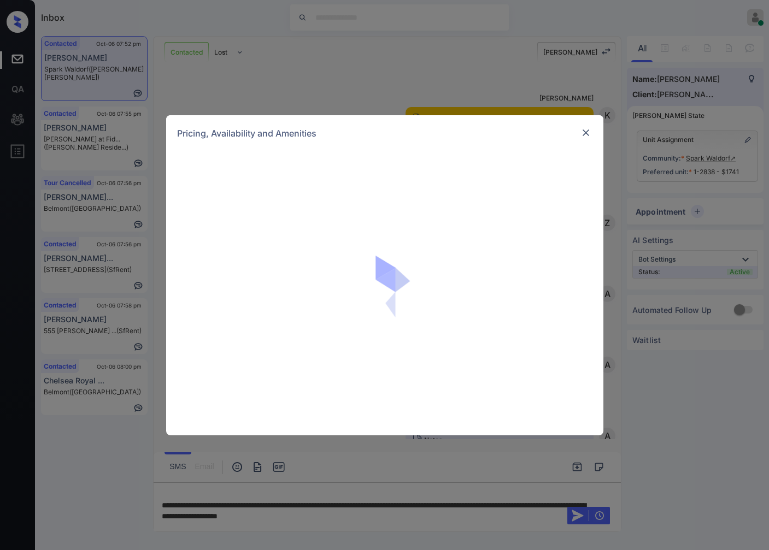
scroll to position [967, 0]
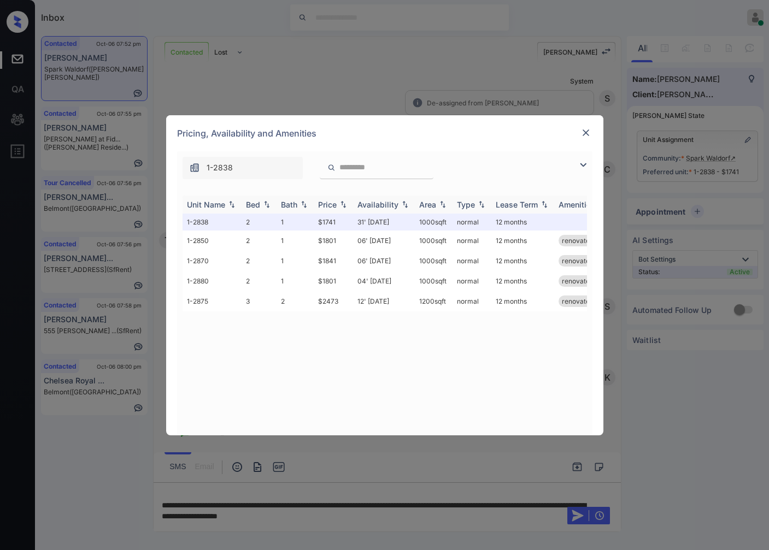
click at [344, 203] on img at bounding box center [343, 205] width 11 height 8
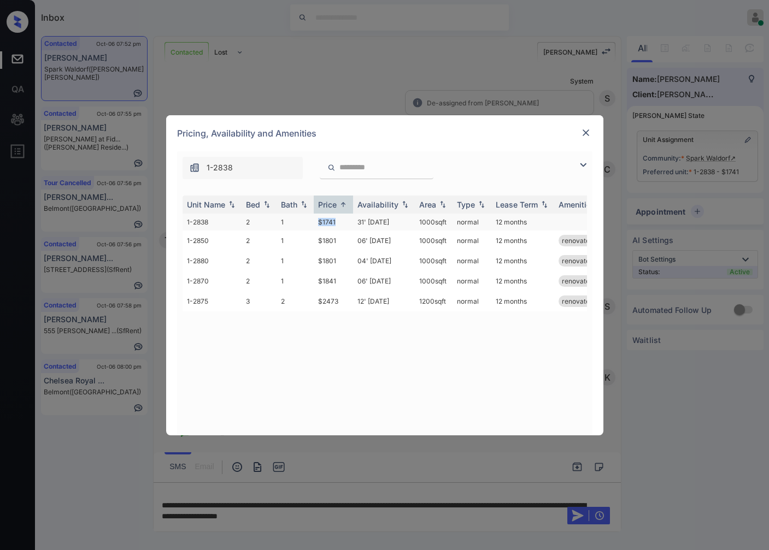
drag, startPoint x: 343, startPoint y: 219, endPoint x: 319, endPoint y: 219, distance: 24.0
click at [319, 219] on td "$1741" at bounding box center [333, 222] width 39 height 17
copy td "$1741"
click at [587, 129] on img at bounding box center [585, 132] width 11 height 11
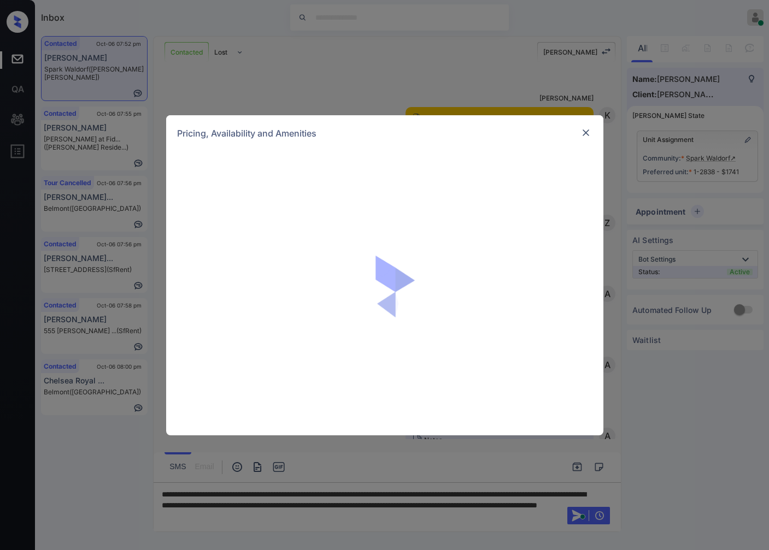
scroll to position [1540, 0]
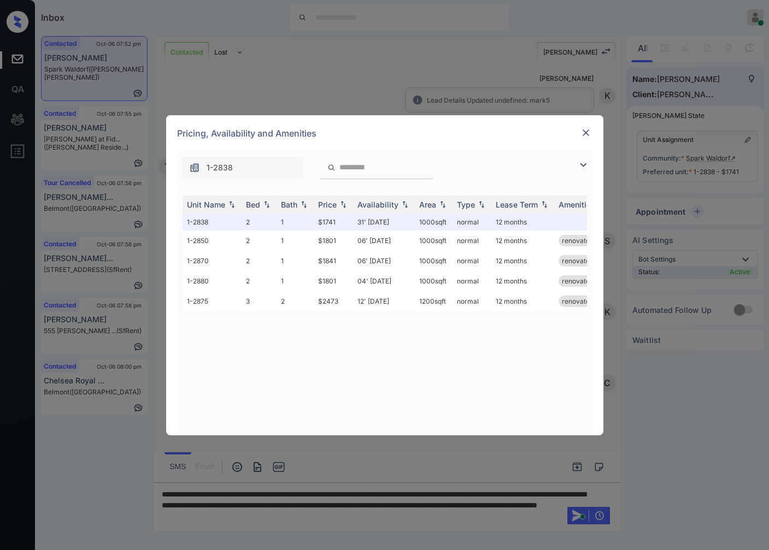
click at [582, 128] on img at bounding box center [585, 132] width 11 height 11
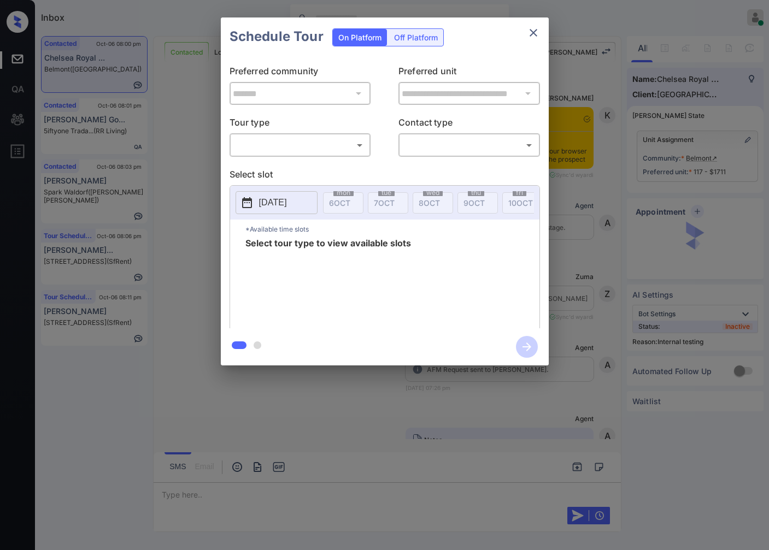
click at [314, 145] on body "Inbox Caroline Dacanay Online Set yourself offline Set yourself on break Profil…" at bounding box center [384, 275] width 769 height 550
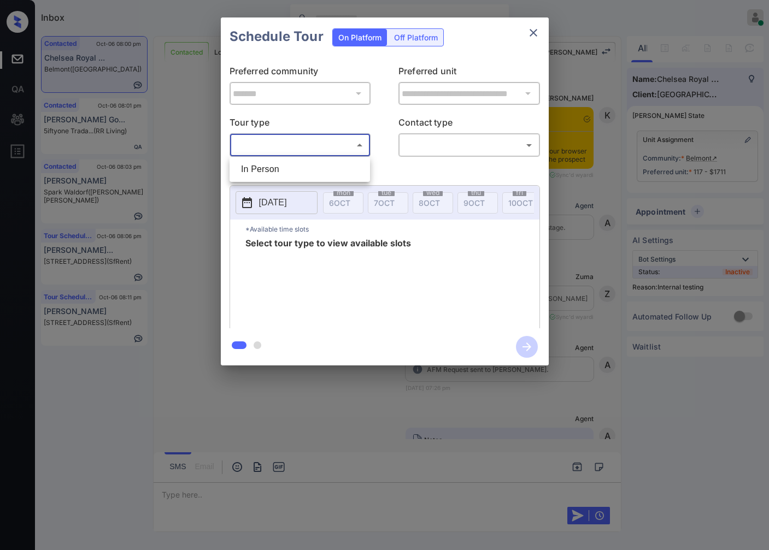
click at [314, 171] on li "In Person" at bounding box center [299, 170] width 135 height 20
type input "********"
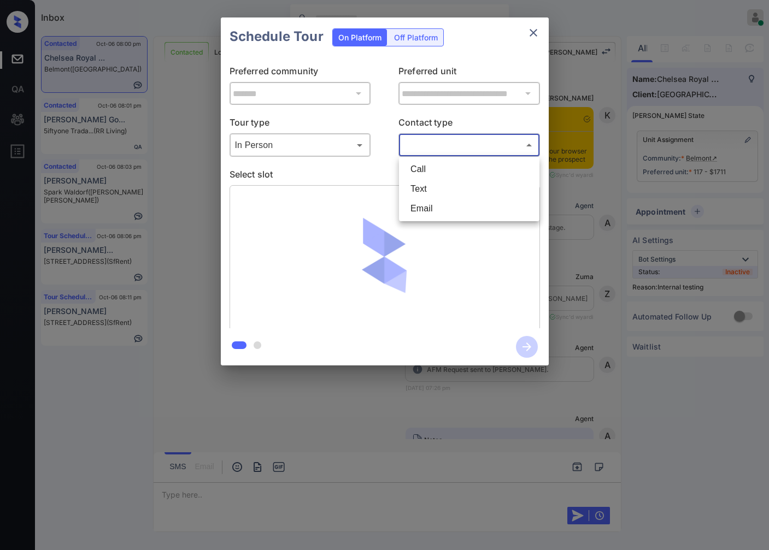
click at [436, 148] on body "Inbox Caroline Dacanay Online Set yourself offline Set yourself on break Profil…" at bounding box center [384, 275] width 769 height 550
click at [431, 183] on li "Text" at bounding box center [469, 189] width 135 height 20
type input "****"
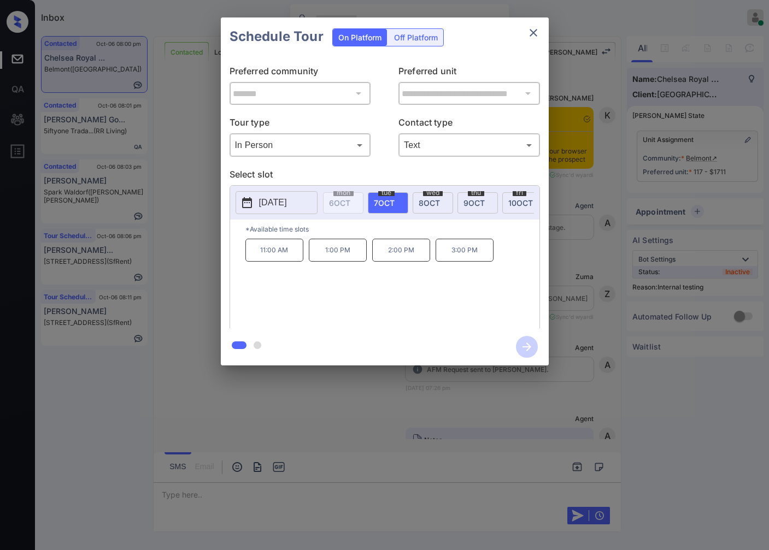
click at [311, 407] on div at bounding box center [384, 275] width 769 height 550
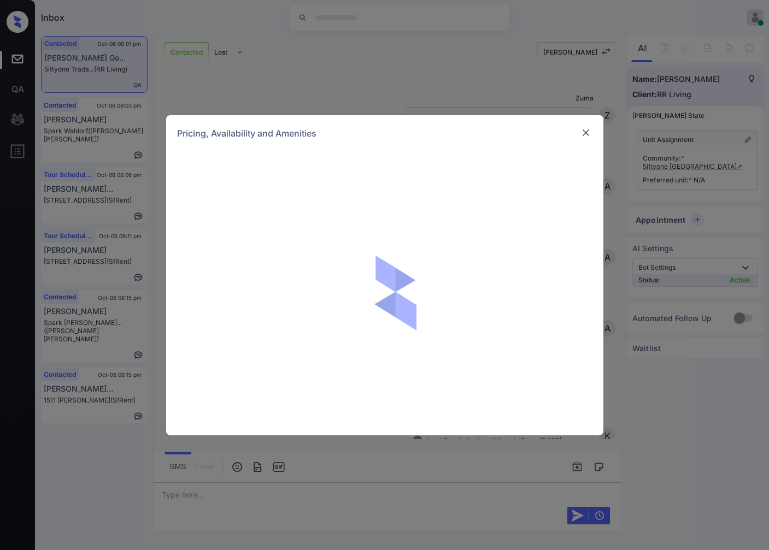
scroll to position [1350, 0]
click at [632, 207] on div "Pricing, Availability and Amenities" at bounding box center [384, 275] width 769 height 550
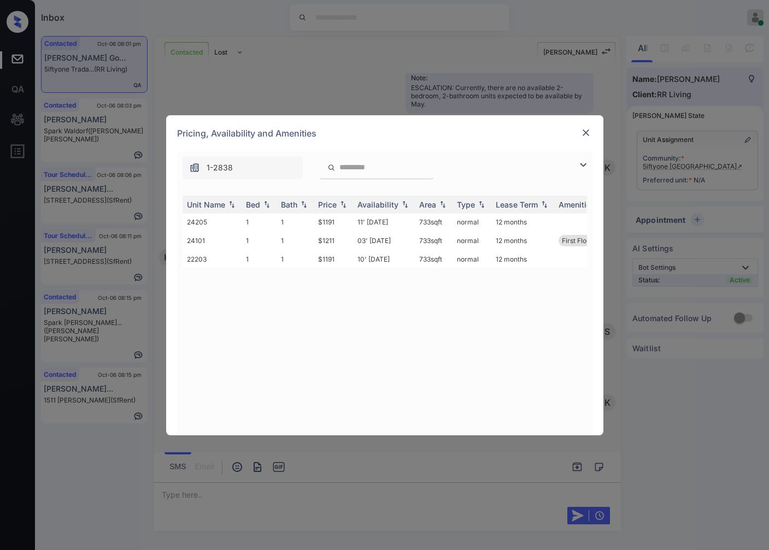
click at [591, 127] on img at bounding box center [585, 132] width 11 height 11
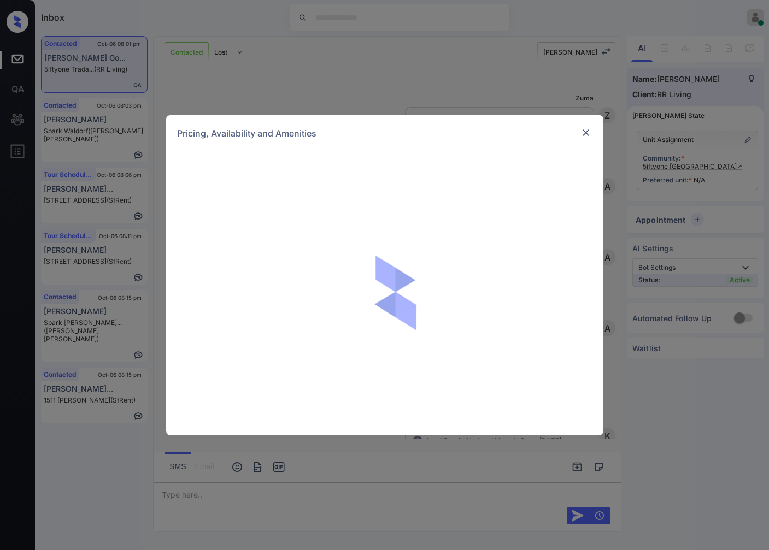
scroll to position [1350, 0]
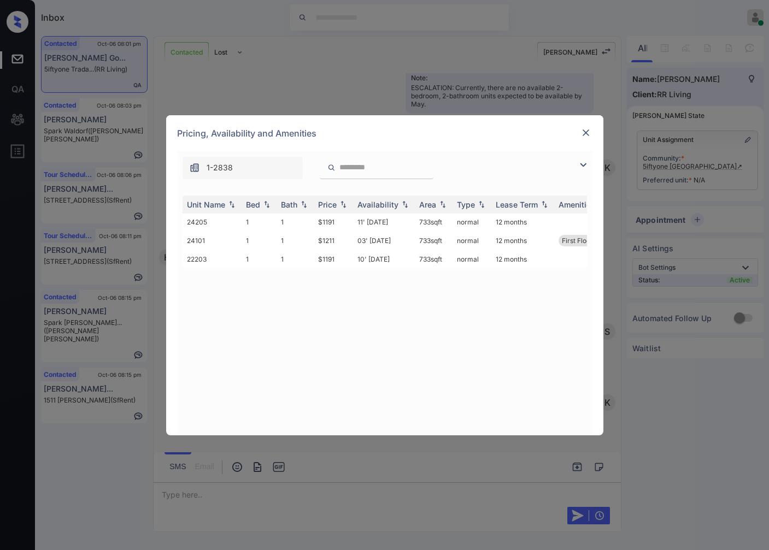
click at [587, 127] on img at bounding box center [585, 132] width 11 height 11
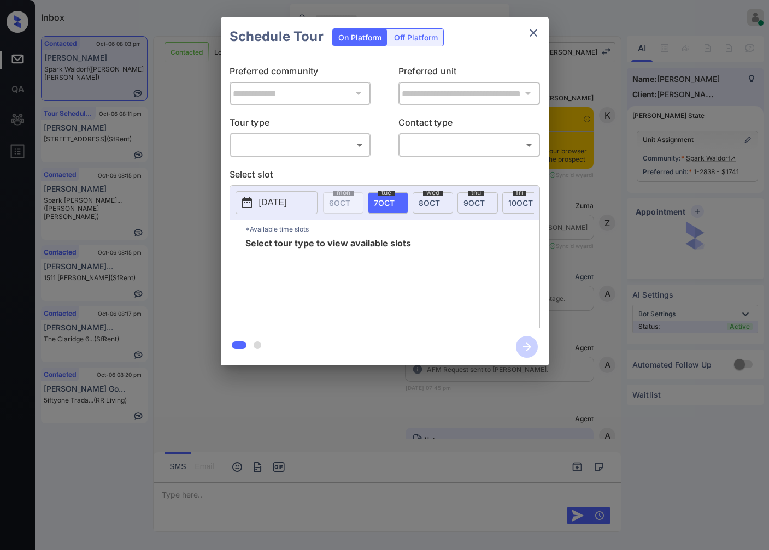
scroll to position [494, 0]
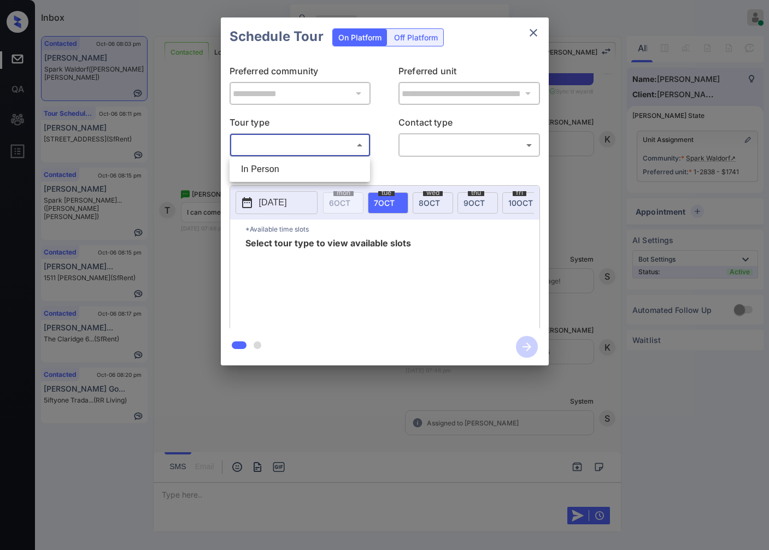
click at [337, 148] on body "Inbox [PERSON_NAME] Online Set yourself offline Set yourself on break Profile S…" at bounding box center [384, 275] width 769 height 550
click at [337, 166] on li "In Person" at bounding box center [299, 170] width 135 height 20
type input "********"
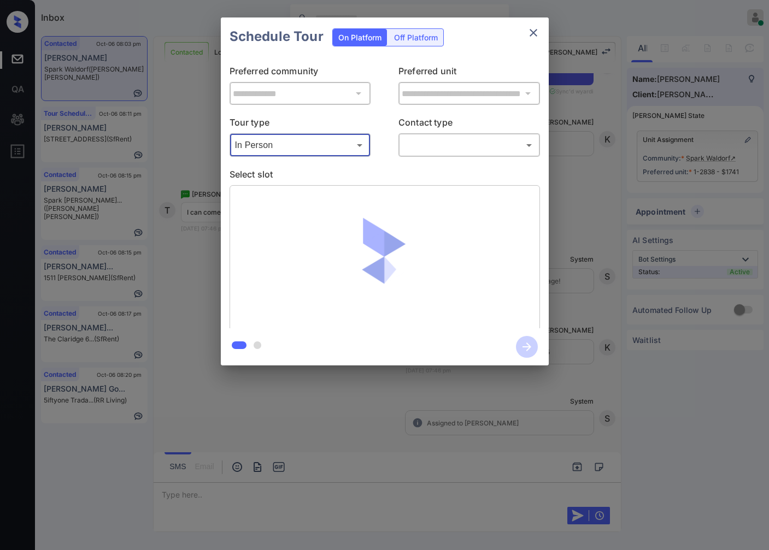
click at [447, 143] on body "Inbox [PERSON_NAME] Online Set yourself offline Set yourself on break Profile S…" at bounding box center [384, 275] width 769 height 550
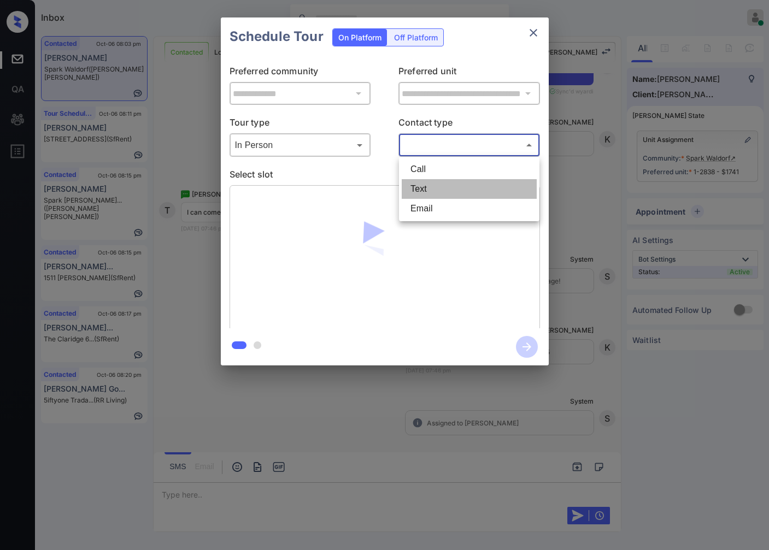
click at [452, 190] on li "Text" at bounding box center [469, 189] width 135 height 20
type input "****"
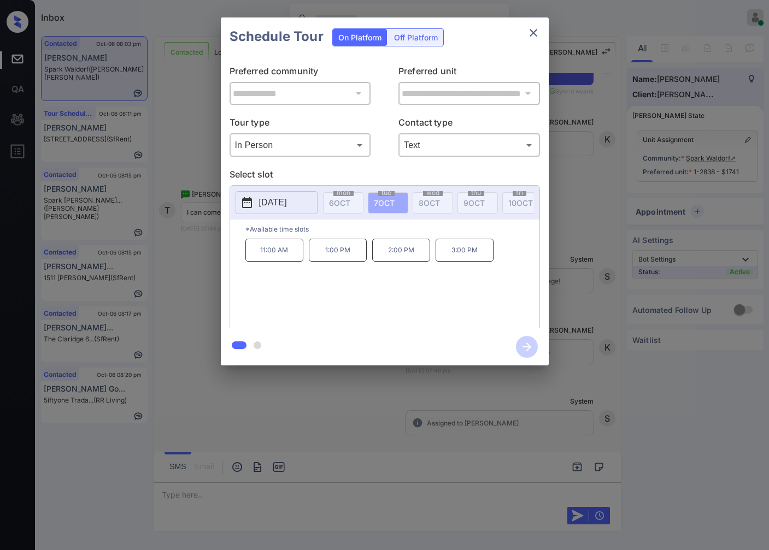
click at [309, 203] on button "[DATE]" at bounding box center [276, 202] width 82 height 23
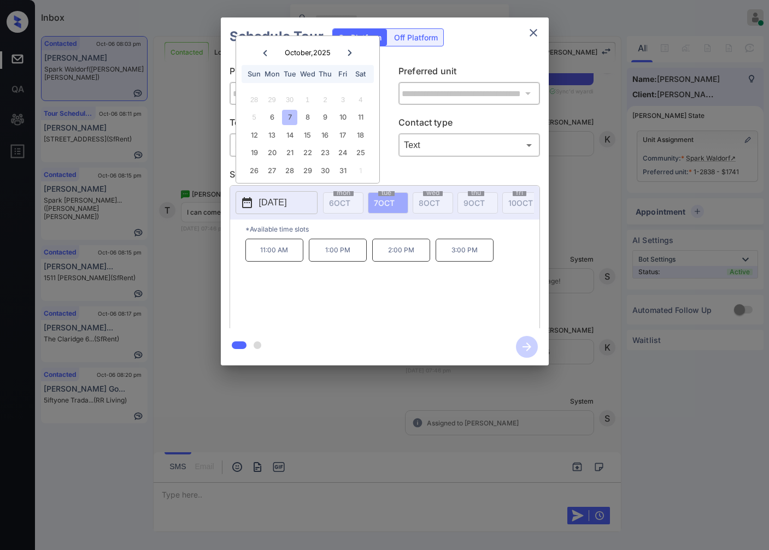
click at [291, 115] on div "7" at bounding box center [289, 117] width 15 height 15
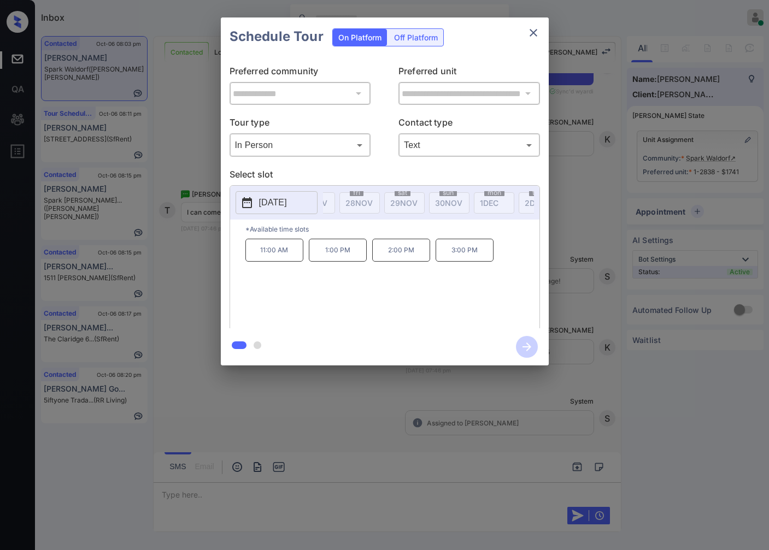
scroll to position [0, 2490]
click at [601, 274] on div "**********" at bounding box center [384, 191] width 769 height 383
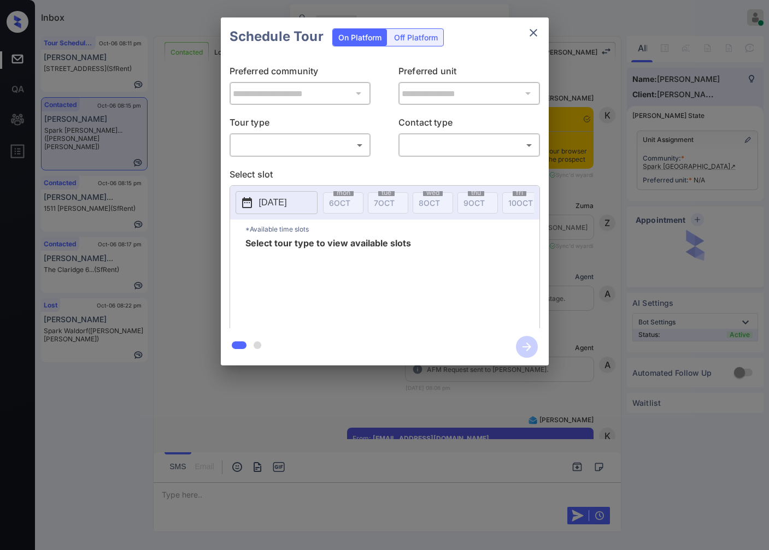
scroll to position [504, 0]
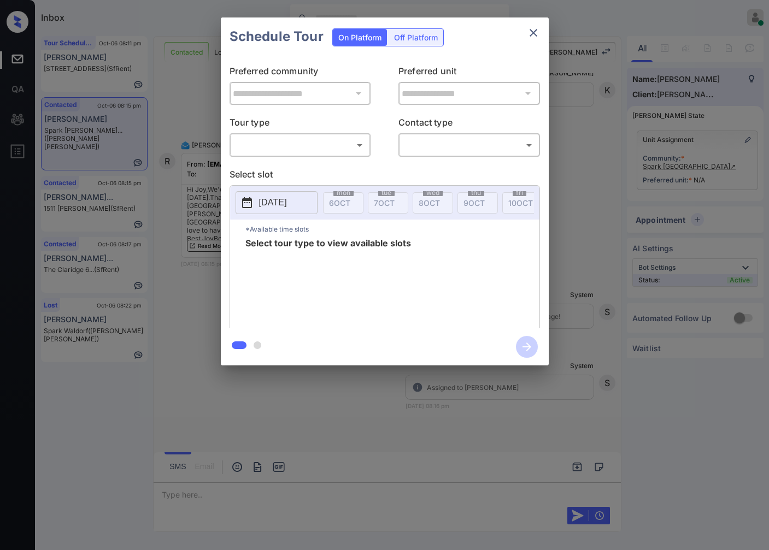
click at [362, 141] on body "Inbox [PERSON_NAME] Online Set yourself offline Set yourself on break Profile S…" at bounding box center [384, 275] width 769 height 550
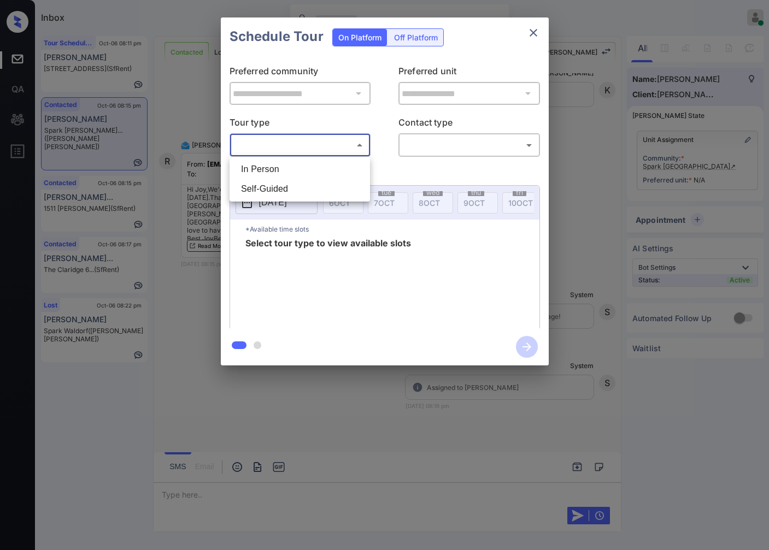
click at [344, 175] on li "In Person" at bounding box center [299, 170] width 135 height 20
type input "********"
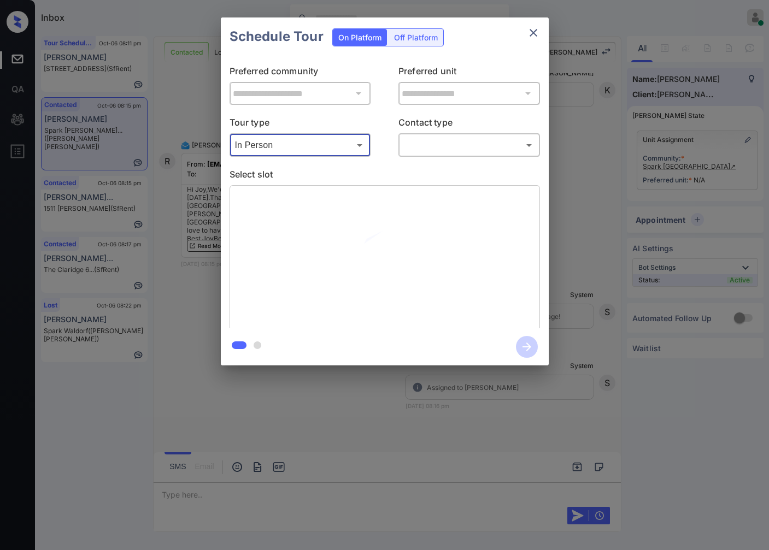
click at [418, 152] on body "Inbox [PERSON_NAME] Online Set yourself offline Set yourself on break Profile S…" at bounding box center [384, 275] width 769 height 550
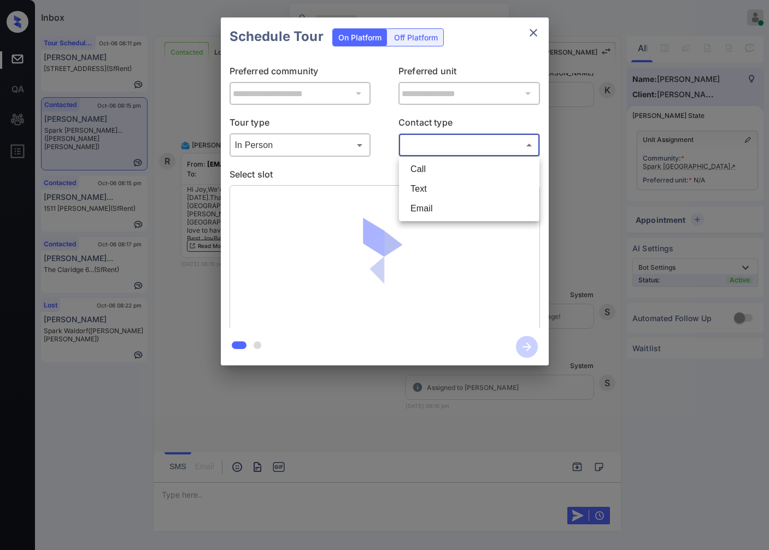
click at [422, 192] on li "Text" at bounding box center [469, 189] width 135 height 20
type input "****"
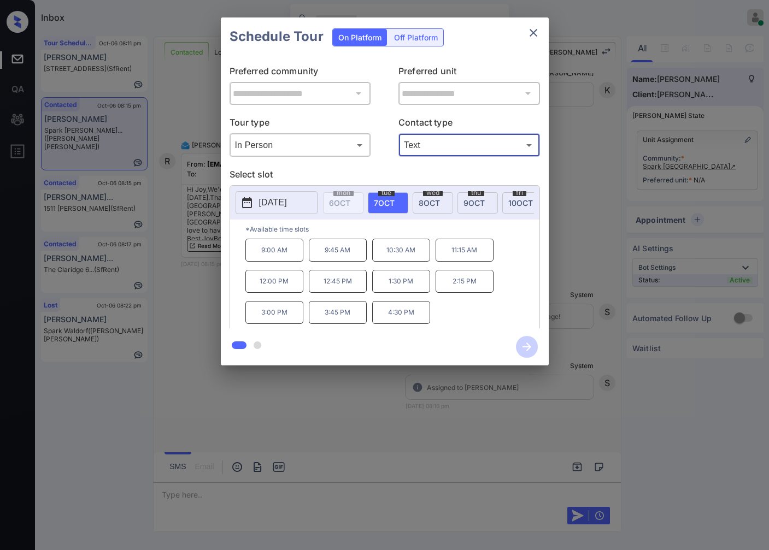
click at [169, 310] on div "**********" at bounding box center [384, 191] width 769 height 383
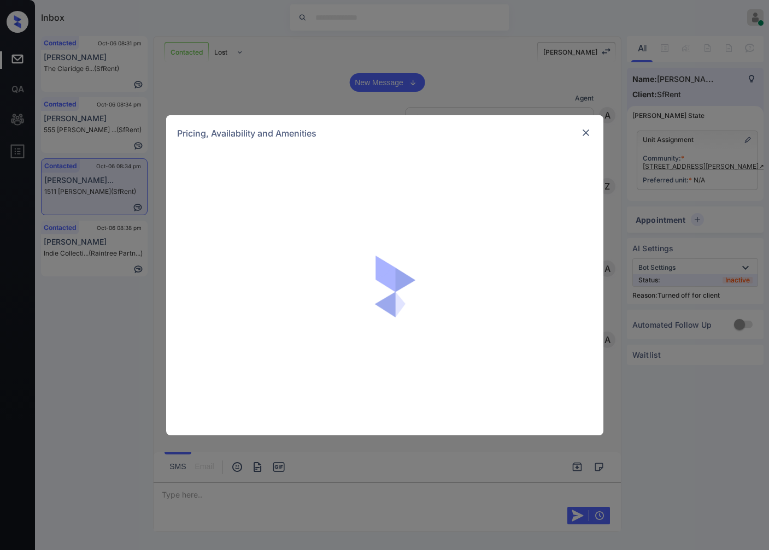
scroll to position [1681, 0]
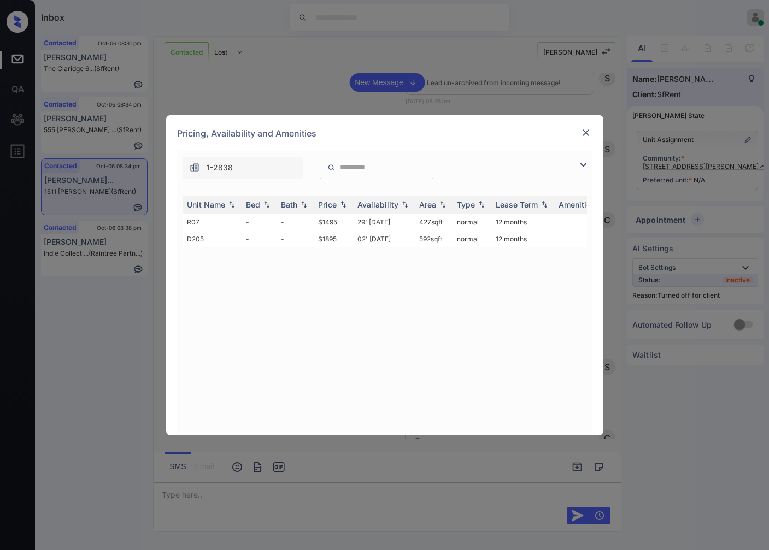
click at [716, 161] on div "**********" at bounding box center [384, 275] width 769 height 550
click at [570, 124] on div "Pricing, Availability and Amenities" at bounding box center [384, 133] width 437 height 36
click at [587, 133] on img at bounding box center [585, 132] width 11 height 11
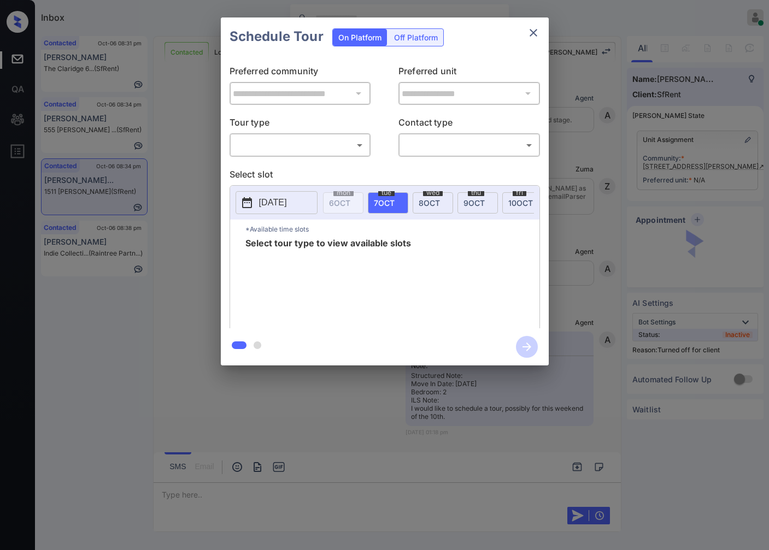
scroll to position [1681, 0]
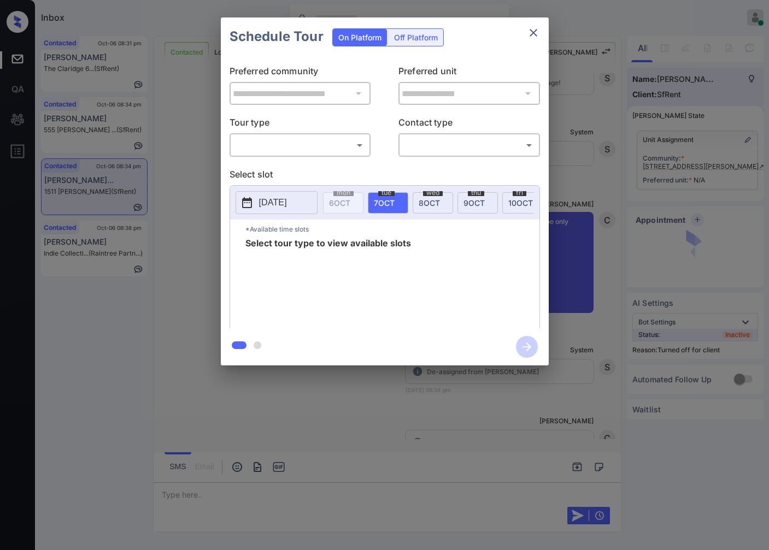
click at [436, 43] on div "Off Platform" at bounding box center [415, 37] width 55 height 17
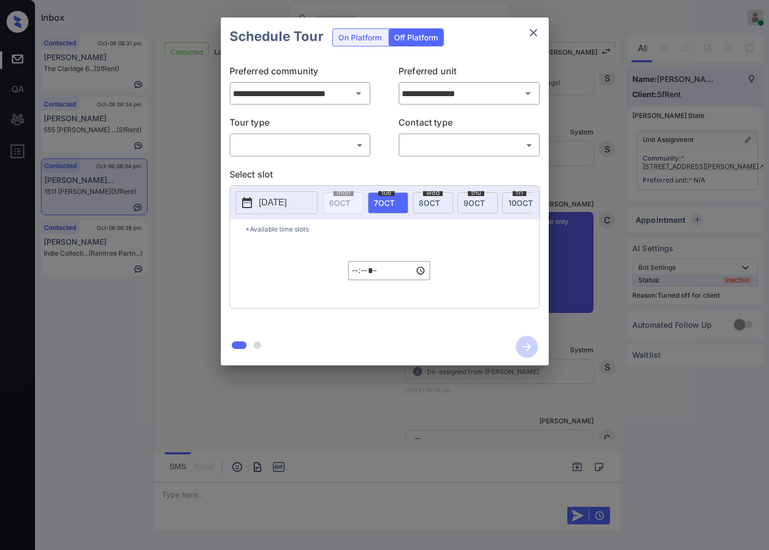
click at [337, 145] on body "Inbox Caroline Dacanay Online Set yourself offline Set yourself on break Profil…" at bounding box center [384, 275] width 769 height 550
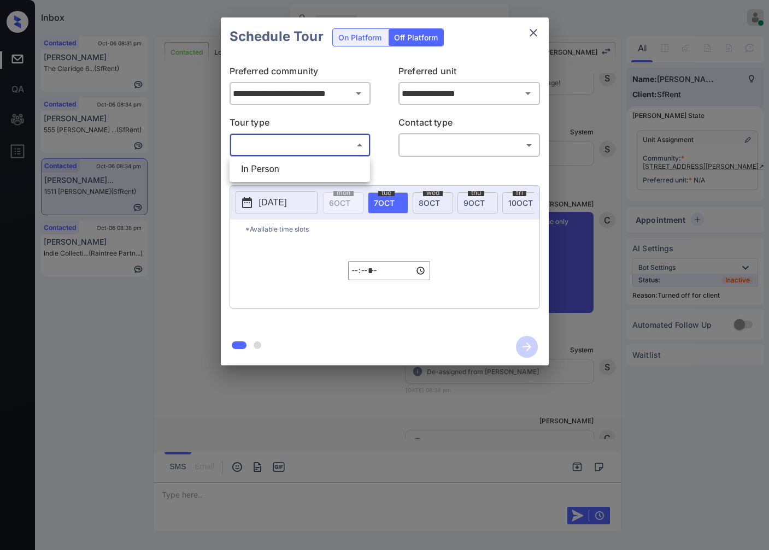
click at [334, 166] on li "In Person" at bounding box center [299, 170] width 135 height 20
type input "********"
click at [453, 134] on div "​ ​" at bounding box center [469, 144] width 142 height 23
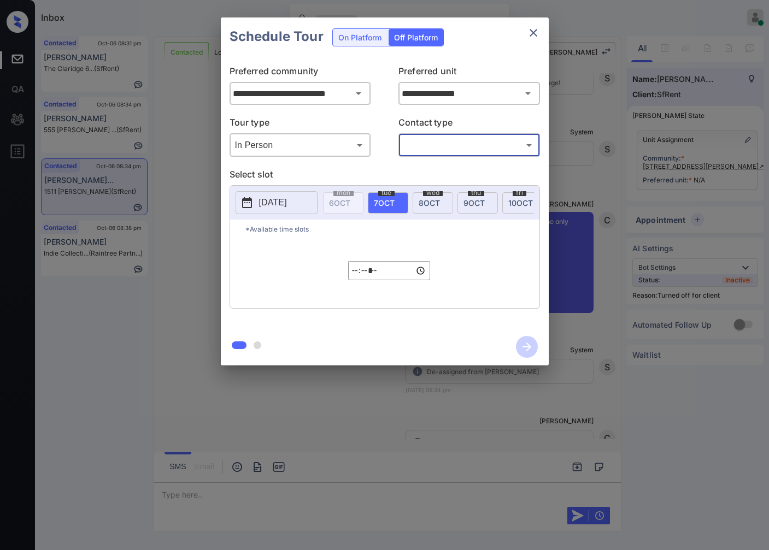
click at [452, 149] on body "Inbox Caroline Dacanay Online Set yourself offline Set yourself on break Profil…" at bounding box center [384, 275] width 769 height 550
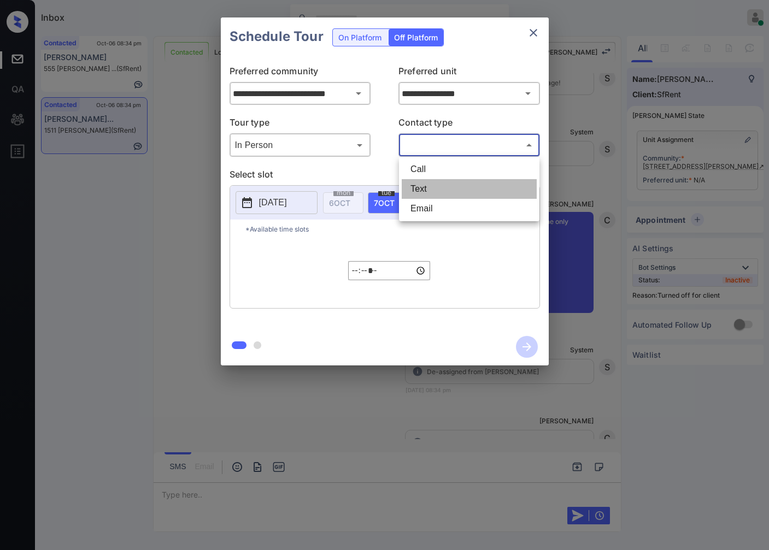
drag, startPoint x: 446, startPoint y: 182, endPoint x: 386, endPoint y: 194, distance: 61.7
click at [446, 184] on li "Text" at bounding box center [469, 189] width 135 height 20
type input "****"
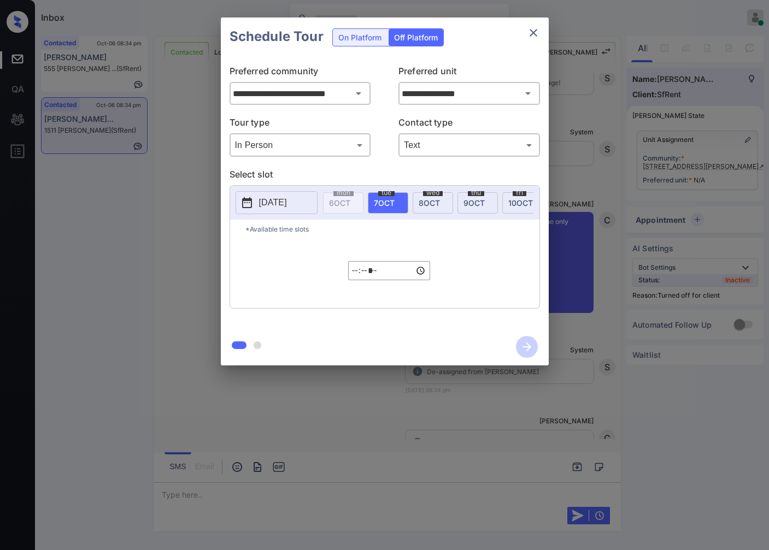
click at [287, 198] on p "2025-10-06" at bounding box center [273, 202] width 28 height 13
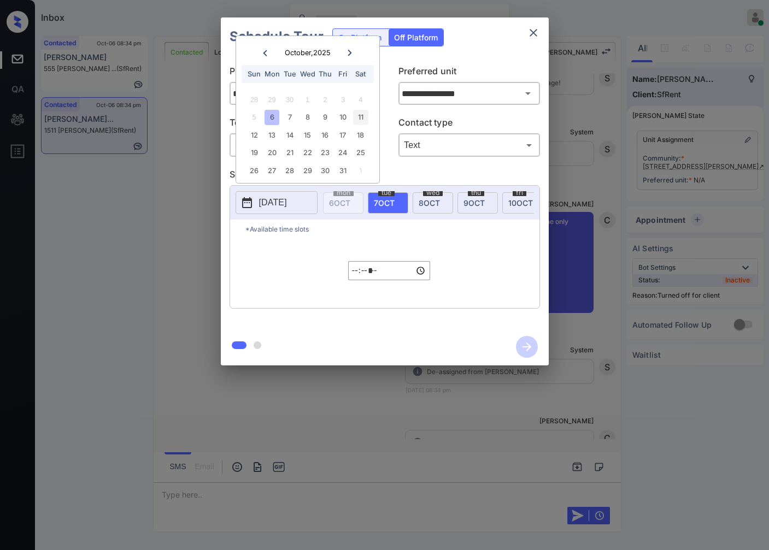
click at [362, 121] on div "11" at bounding box center [360, 117] width 15 height 15
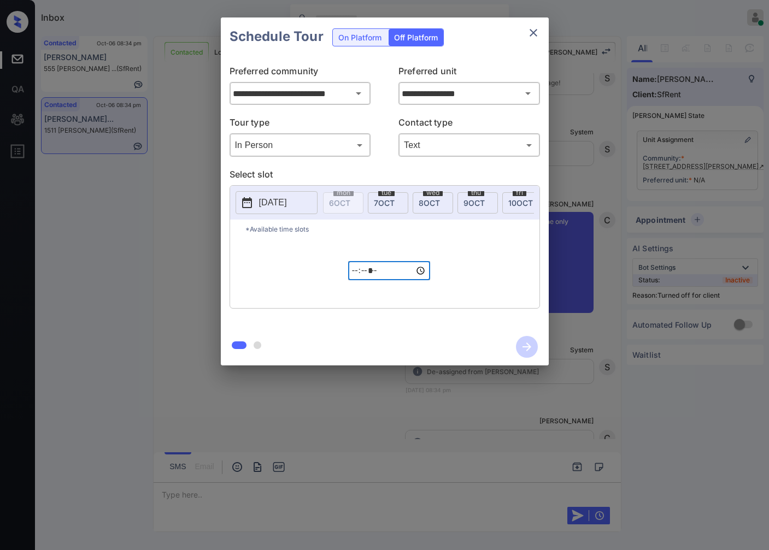
click at [356, 278] on input "*****" at bounding box center [389, 270] width 82 height 19
type input "*****"
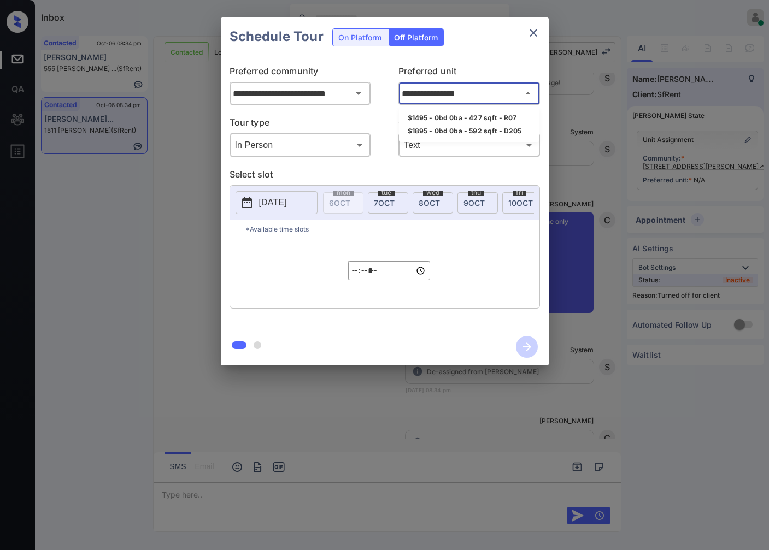
click at [474, 92] on input "**********" at bounding box center [469, 94] width 140 height 22
click at [472, 119] on li "$1495 - 0bd 0ba - 427 sqft - R07" at bounding box center [469, 117] width 140 height 13
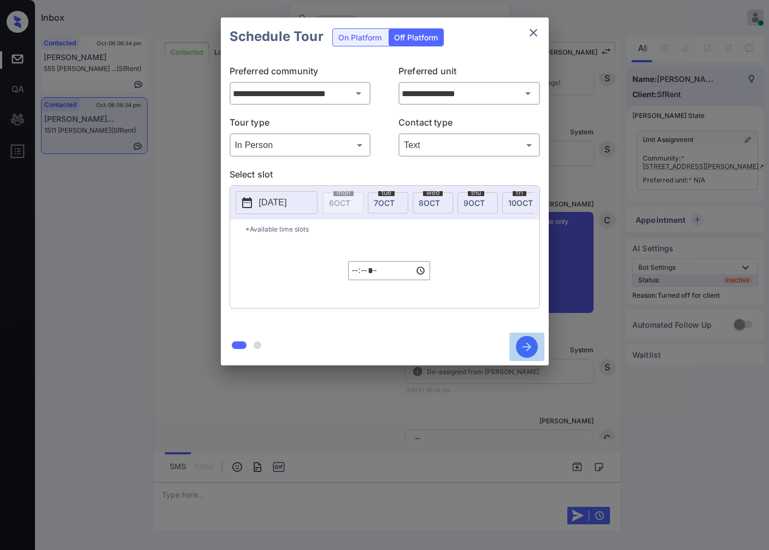
click at [525, 346] on icon "button" at bounding box center [527, 347] width 22 height 22
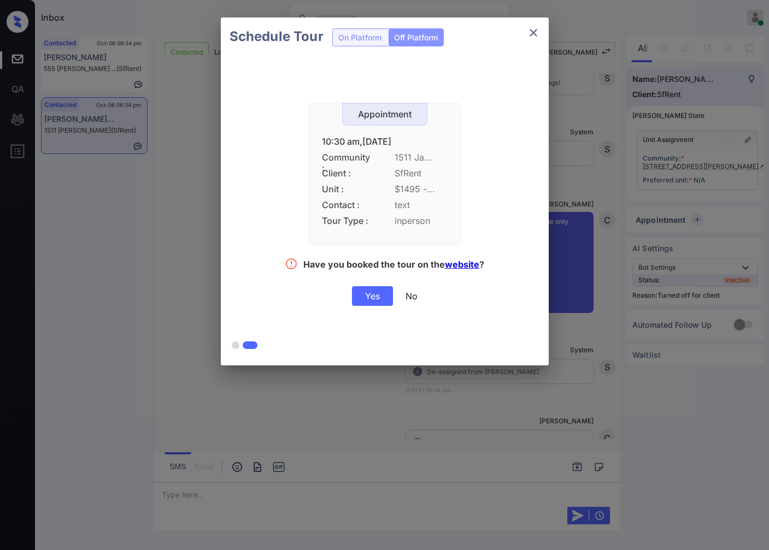
click at [381, 296] on div "Yes" at bounding box center [372, 296] width 41 height 20
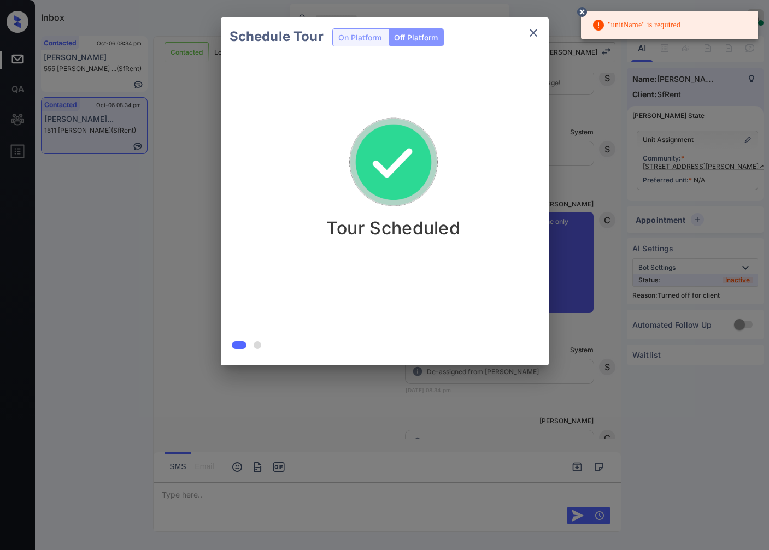
click at [605, 232] on div "Schedule Tour On Platform Off Platform Tour Scheduled" at bounding box center [384, 191] width 769 height 383
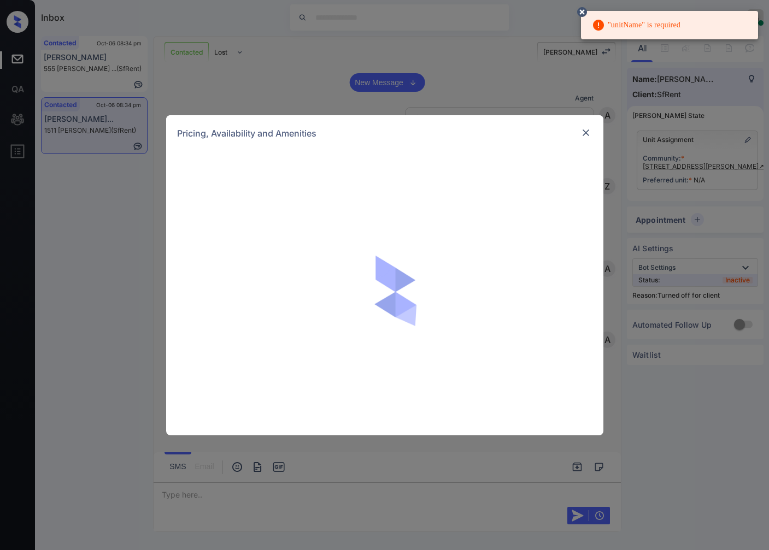
scroll to position [1681, 0]
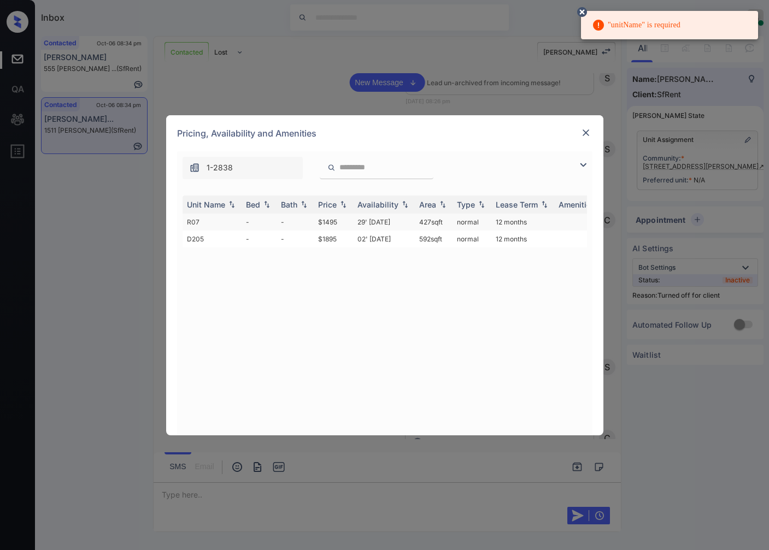
click at [347, 221] on td "$1495" at bounding box center [333, 222] width 39 height 17
click at [346, 221] on td "$1495" at bounding box center [333, 222] width 39 height 17
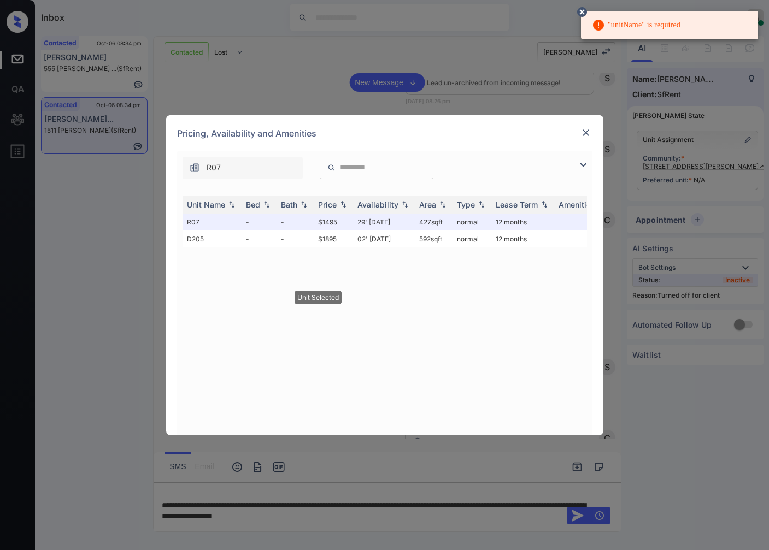
click at [587, 134] on img at bounding box center [585, 132] width 11 height 11
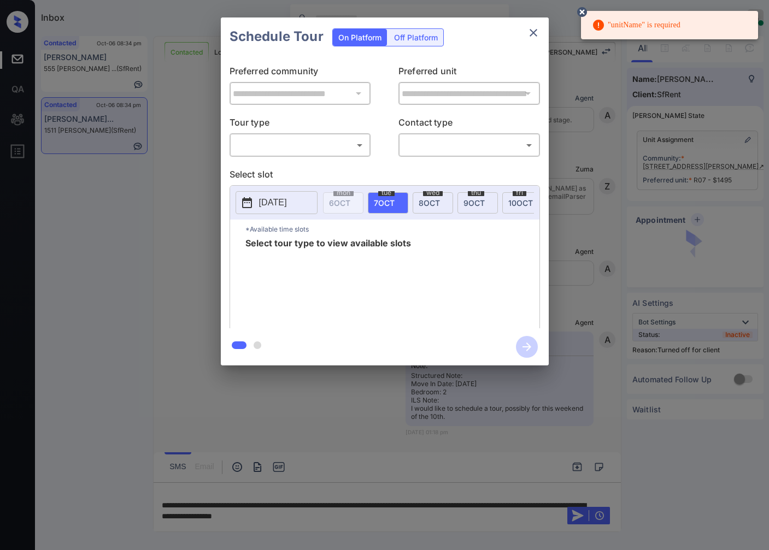
scroll to position [1681, 0]
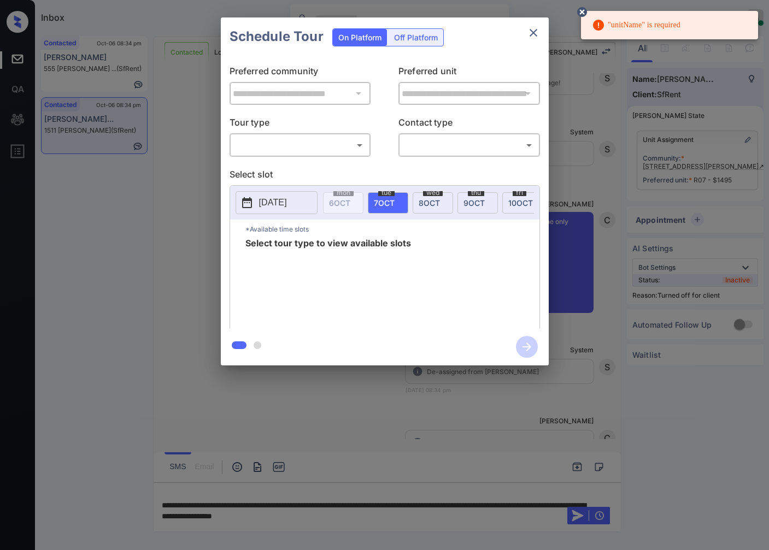
drag, startPoint x: 427, startPoint y: 45, endPoint x: 427, endPoint y: 52, distance: 7.1
click at [427, 46] on div "On Platform Off Platform" at bounding box center [387, 37] width 111 height 18
click at [431, 21] on div "On Platform Off Platform" at bounding box center [387, 36] width 111 height 38
drag, startPoint x: 428, startPoint y: 36, endPoint x: 425, endPoint y: 49, distance: 13.0
click at [428, 37] on div "Off Platform" at bounding box center [415, 37] width 55 height 17
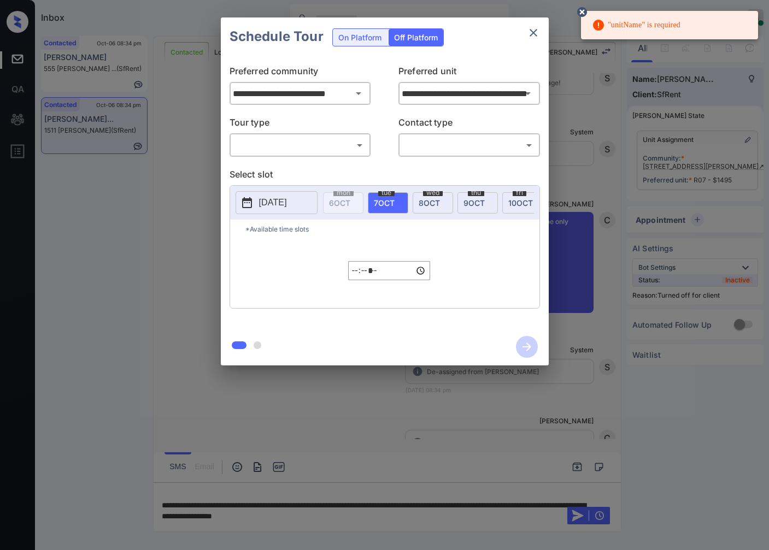
click at [353, 141] on body ""unitName" is required Inbox Caroline Dacanay Online Set yourself offline Set y…" at bounding box center [384, 275] width 769 height 550
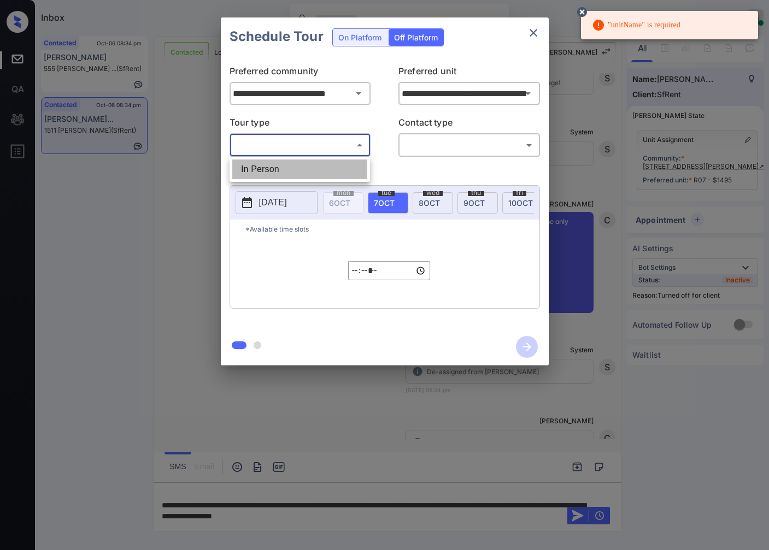
click at [353, 166] on li "In Person" at bounding box center [299, 170] width 135 height 20
type input "********"
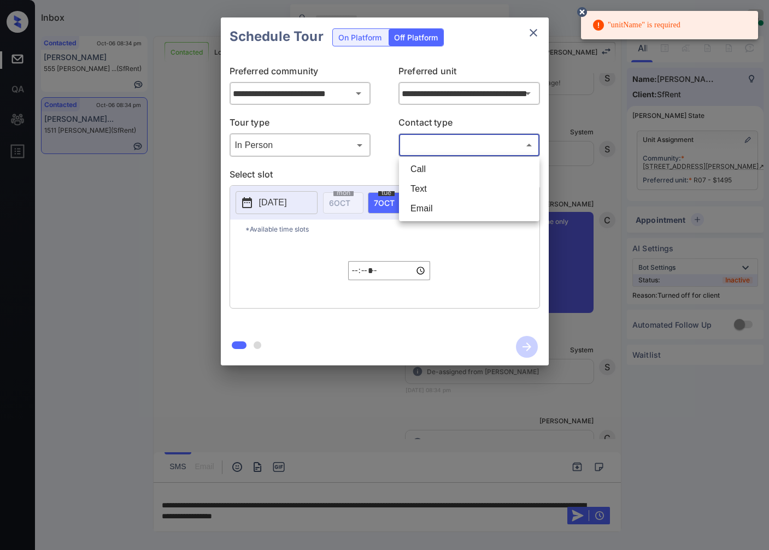
click at [440, 145] on body ""unitName" is required Inbox Caroline Dacanay Online Set yourself offline Set y…" at bounding box center [384, 275] width 769 height 550
click at [439, 181] on li "Text" at bounding box center [469, 189] width 135 height 20
type input "****"
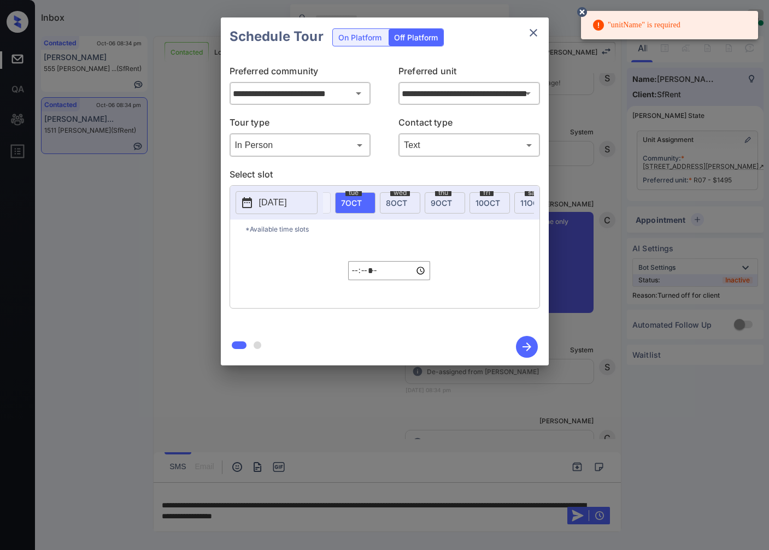
scroll to position [0, 66]
click at [492, 205] on span "11 OCT" at bounding box center [498, 202] width 23 height 9
click at [348, 280] on input "*****" at bounding box center [389, 270] width 82 height 19
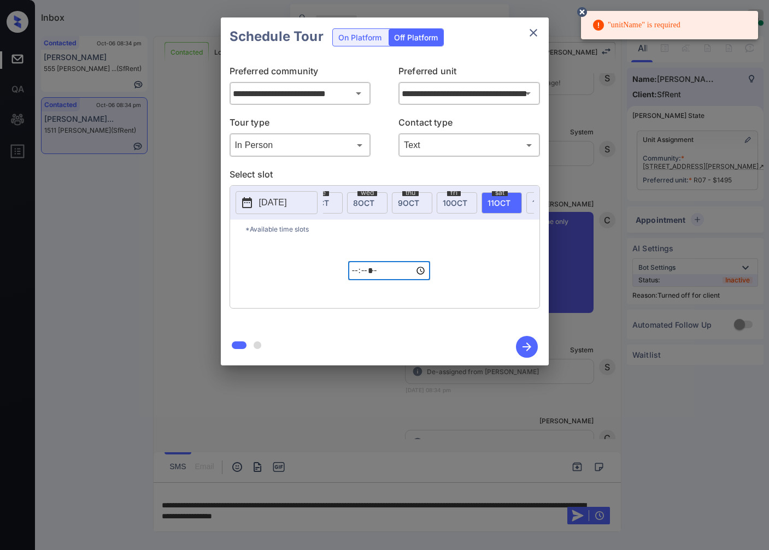
type input "*****"
click at [517, 345] on icon "button" at bounding box center [527, 347] width 22 height 22
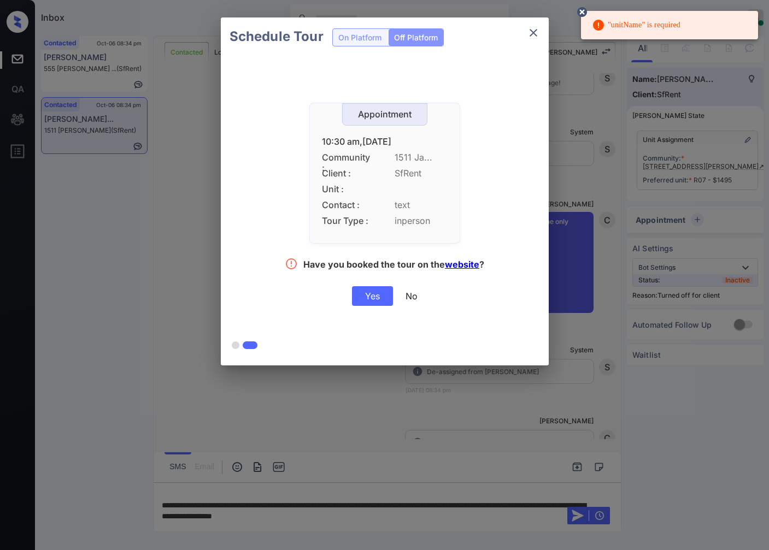
click at [373, 296] on div "Yes" at bounding box center [372, 296] width 41 height 20
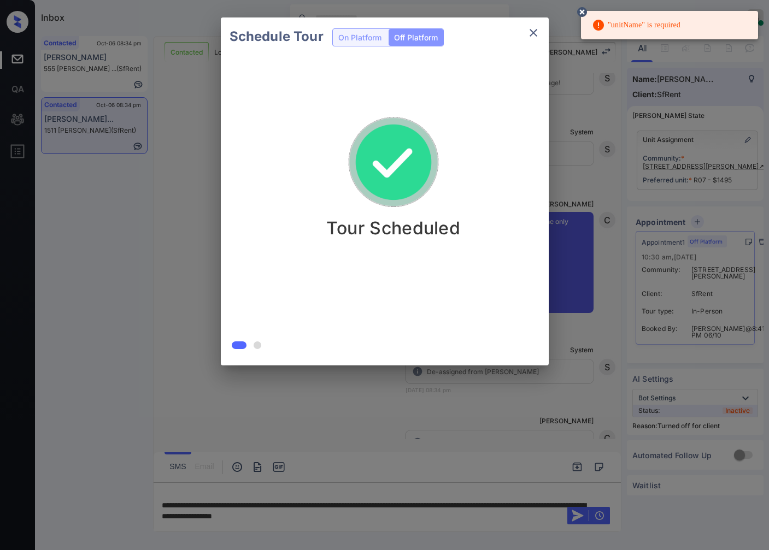
click at [176, 191] on div "Schedule Tour On Platform Off Platform Tour Scheduled" at bounding box center [384, 191] width 769 height 383
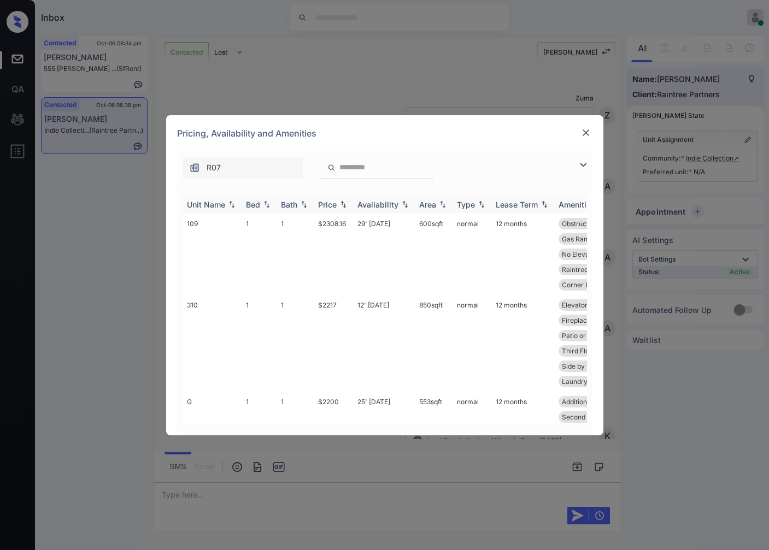
scroll to position [328, 0]
click at [348, 202] on img at bounding box center [343, 205] width 11 height 8
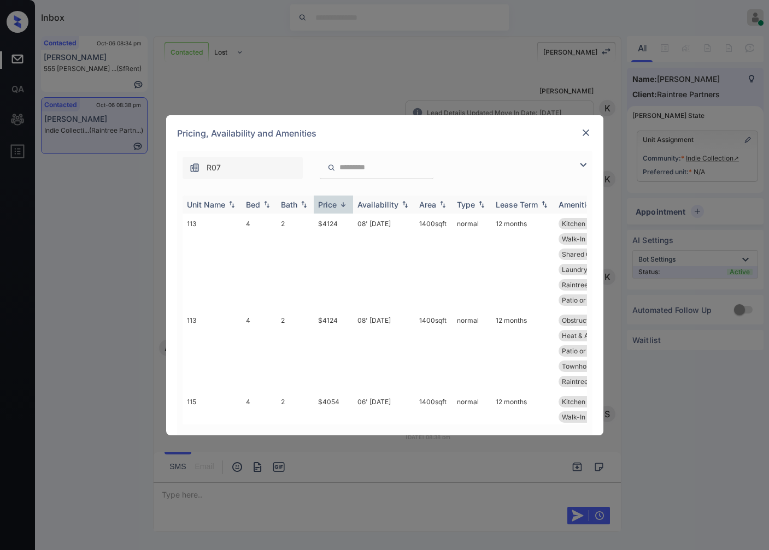
click at [348, 202] on img at bounding box center [343, 205] width 11 height 8
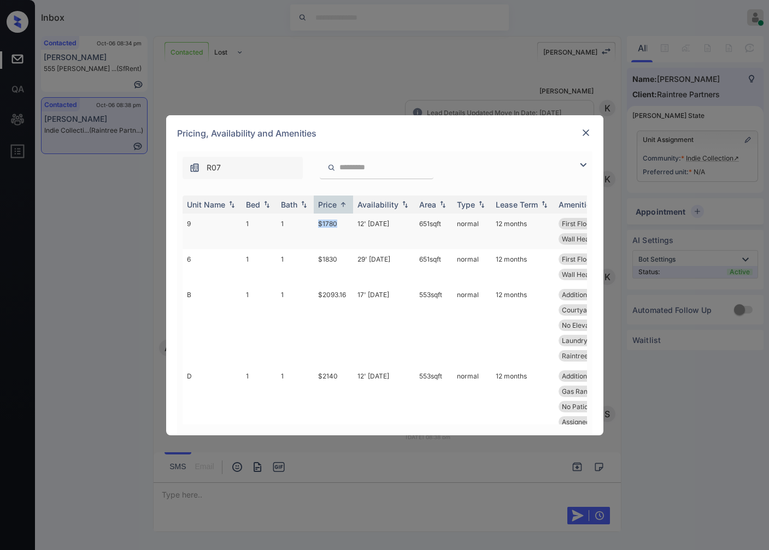
drag, startPoint x: 344, startPoint y: 223, endPoint x: 310, endPoint y: 221, distance: 34.0
click at [310, 221] on tr "9 1 1 $1780 12' [DATE] 651 sqft normal 12 months First Floor Gas Range Air Cond…" at bounding box center [467, 232] width 571 height 36
click at [587, 126] on div at bounding box center [585, 132] width 13 height 13
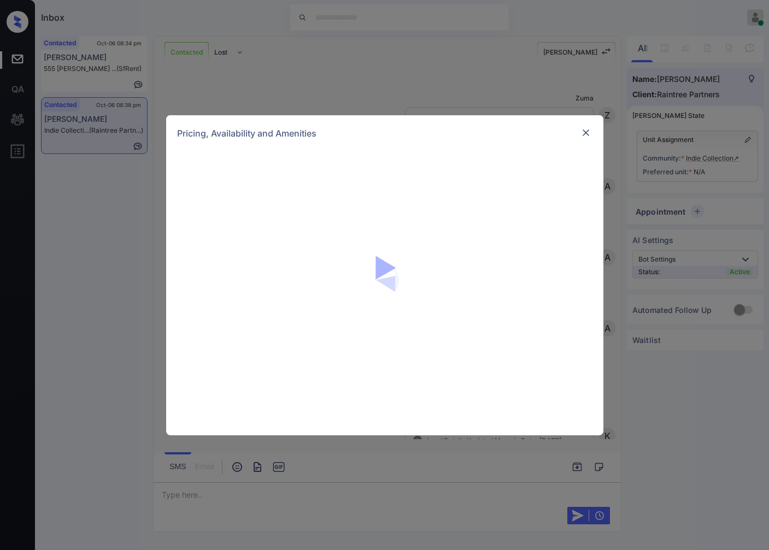
scroll to position [328, 0]
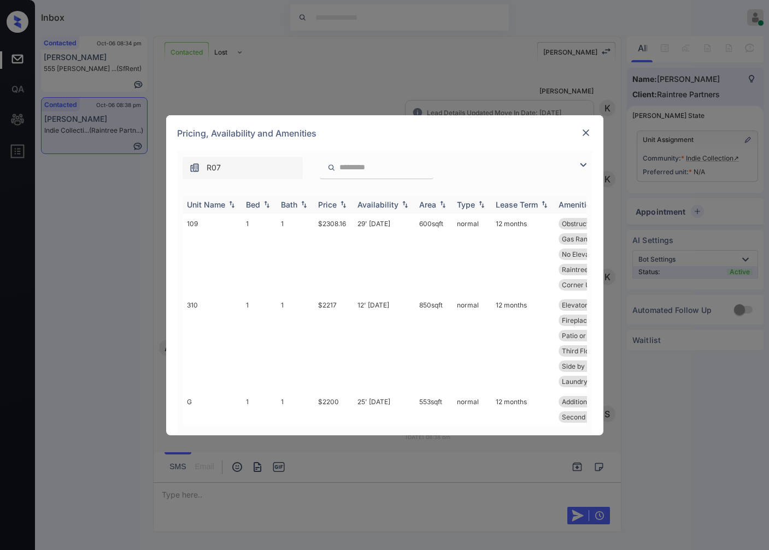
click at [344, 208] on img at bounding box center [343, 205] width 11 height 8
drag, startPoint x: 344, startPoint y: 208, endPoint x: 350, endPoint y: 223, distance: 16.9
click at [344, 207] on img at bounding box center [343, 205] width 11 height 8
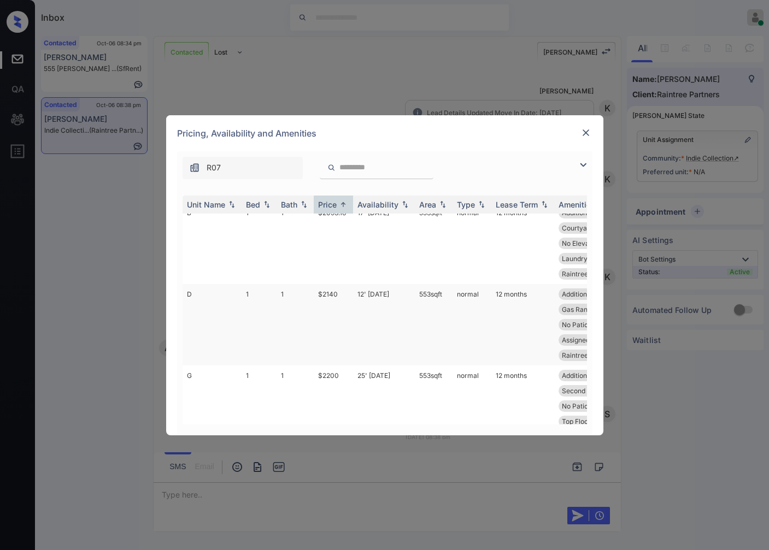
scroll to position [0, 0]
drag, startPoint x: 347, startPoint y: 293, endPoint x: 315, endPoint y: 296, distance: 31.8
click at [315, 296] on td "$2093.16" at bounding box center [333, 325] width 39 height 81
drag, startPoint x: 341, startPoint y: 222, endPoint x: 310, endPoint y: 225, distance: 31.3
click at [310, 225] on tr "9 1 1 $1780 12' Nov 25 651 sqft normal 12 months First Floor Gas Range Air Cond…" at bounding box center [467, 232] width 571 height 36
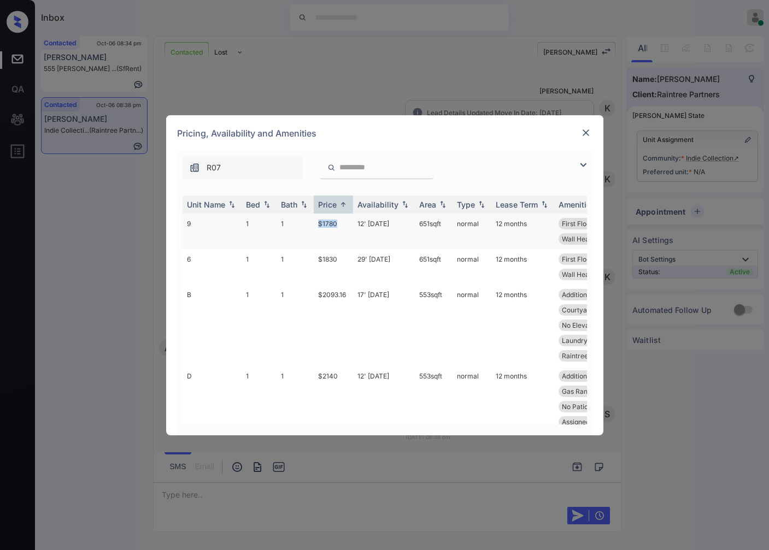
copy tr "$1780"
click at [323, 223] on td "$1780" at bounding box center [333, 232] width 39 height 36
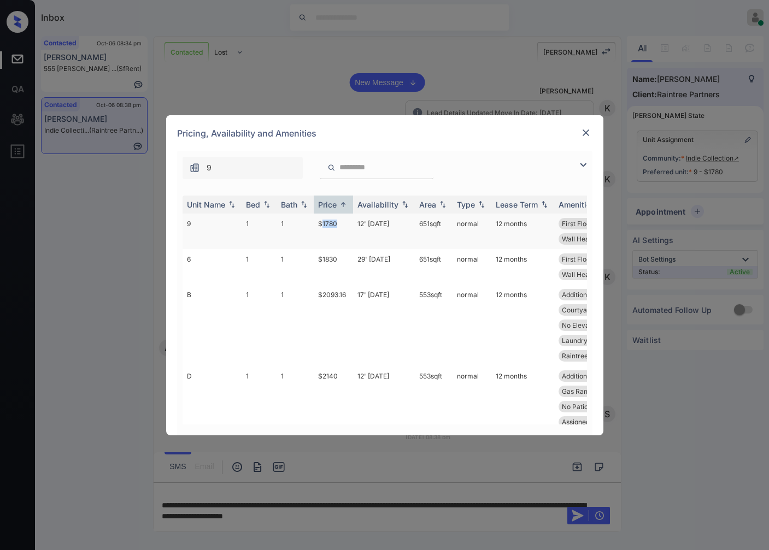
click at [345, 225] on td "$1780" at bounding box center [333, 232] width 39 height 36
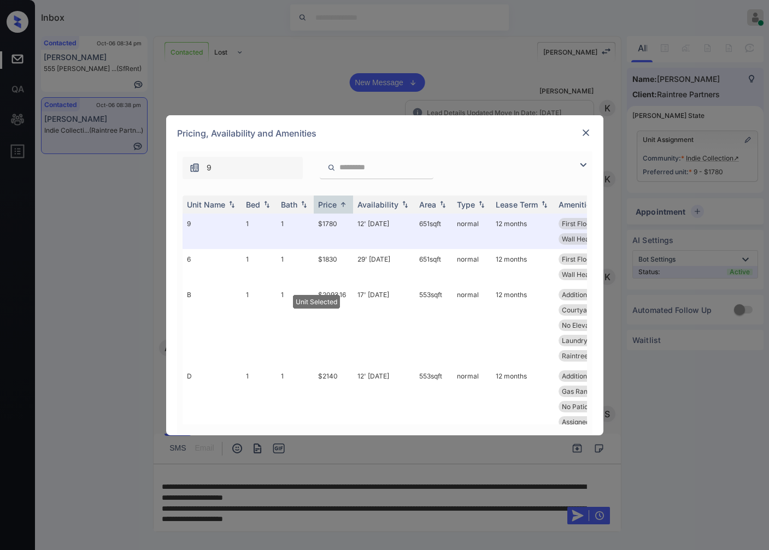
click at [585, 131] on img at bounding box center [585, 132] width 11 height 11
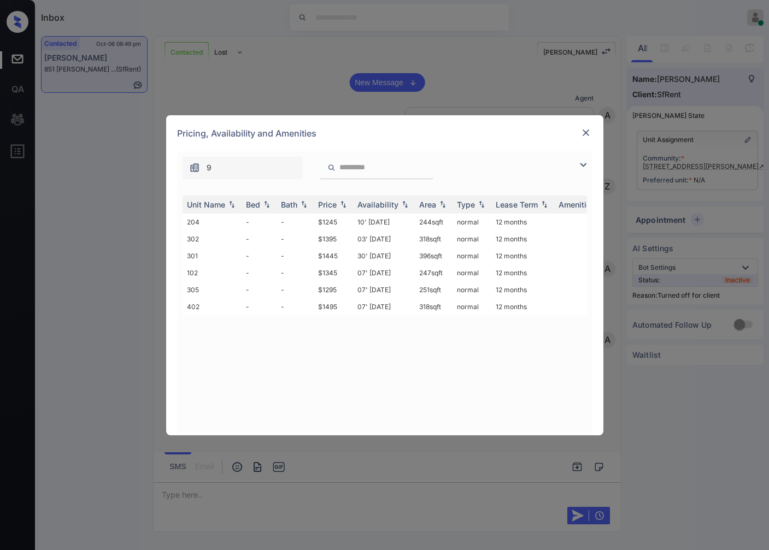
scroll to position [1555, 0]
click at [343, 205] on img at bounding box center [343, 205] width 11 height 8
click at [337, 221] on td "$1245" at bounding box center [333, 222] width 39 height 17
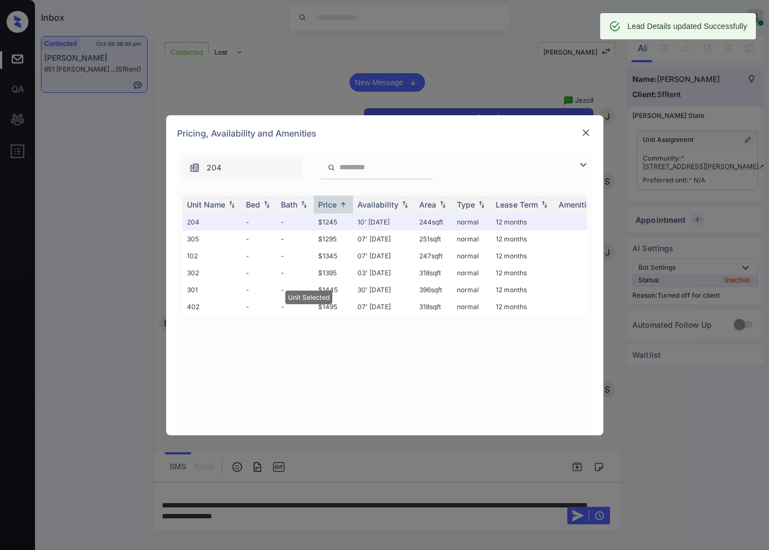
click at [591, 131] on img at bounding box center [585, 132] width 11 height 11
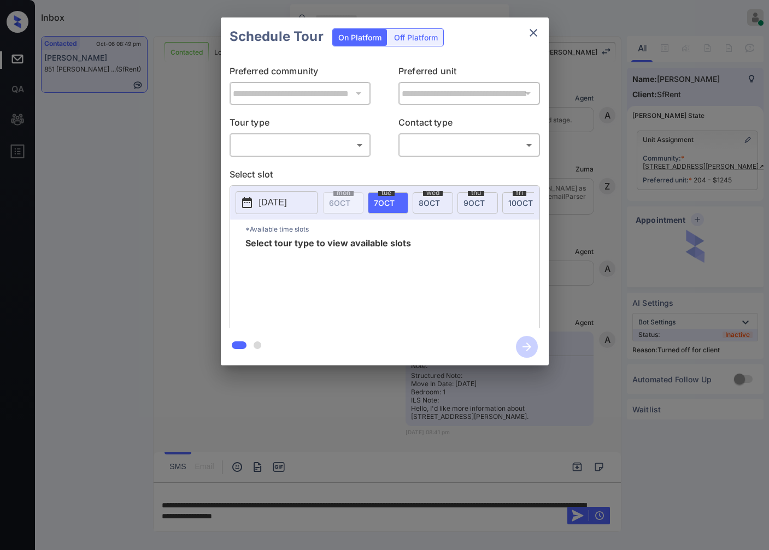
scroll to position [1555, 0]
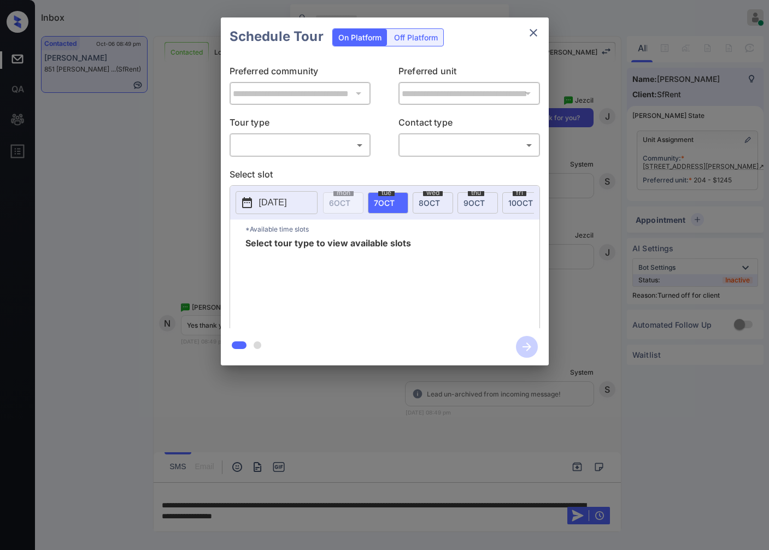
click at [423, 41] on div "Off Platform" at bounding box center [415, 37] width 55 height 17
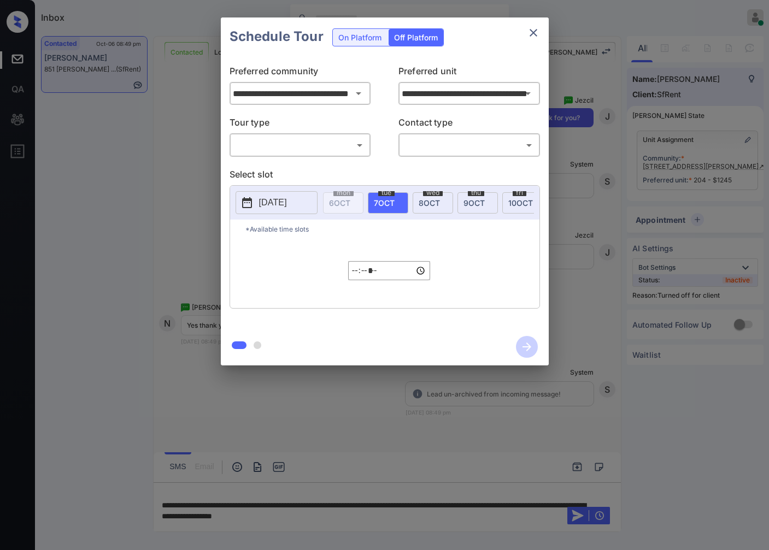
click at [350, 148] on body "Inbox [PERSON_NAME] Online Set yourself offline Set yourself on break Profile S…" at bounding box center [384, 275] width 769 height 550
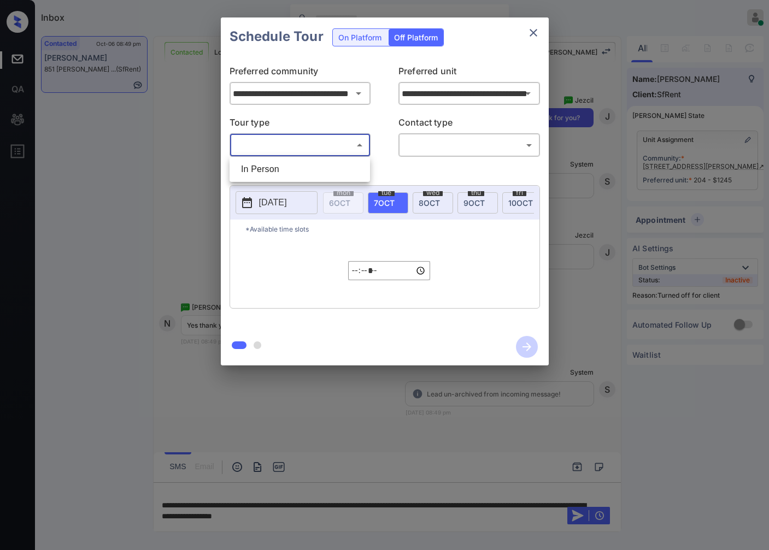
click at [345, 166] on li "In Person" at bounding box center [299, 170] width 135 height 20
type input "********"
click at [446, 147] on body "Inbox [PERSON_NAME] Online Set yourself offline Set yourself on break Profile S…" at bounding box center [384, 275] width 769 height 550
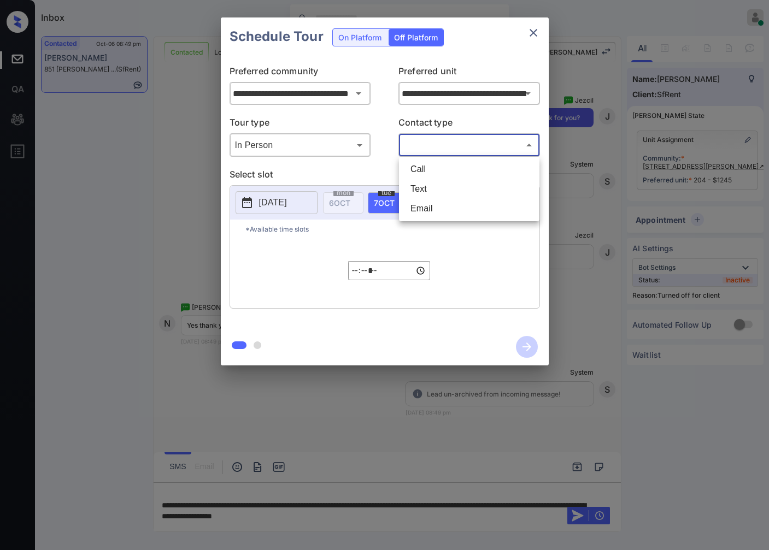
click at [440, 188] on li "Text" at bounding box center [469, 189] width 135 height 20
type input "****"
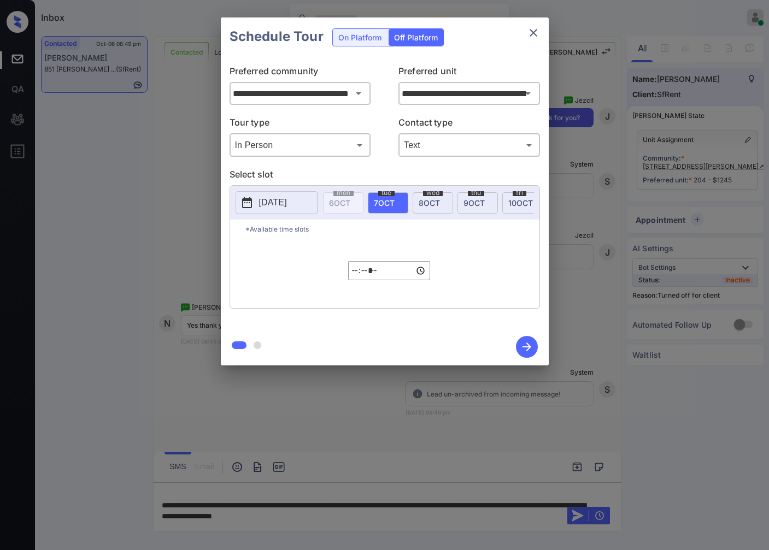
click at [419, 203] on span "[DATE]" at bounding box center [429, 202] width 21 height 9
click at [357, 280] on input "*****" at bounding box center [389, 270] width 82 height 19
type input "*****"
click at [523, 344] on icon "button" at bounding box center [527, 347] width 22 height 22
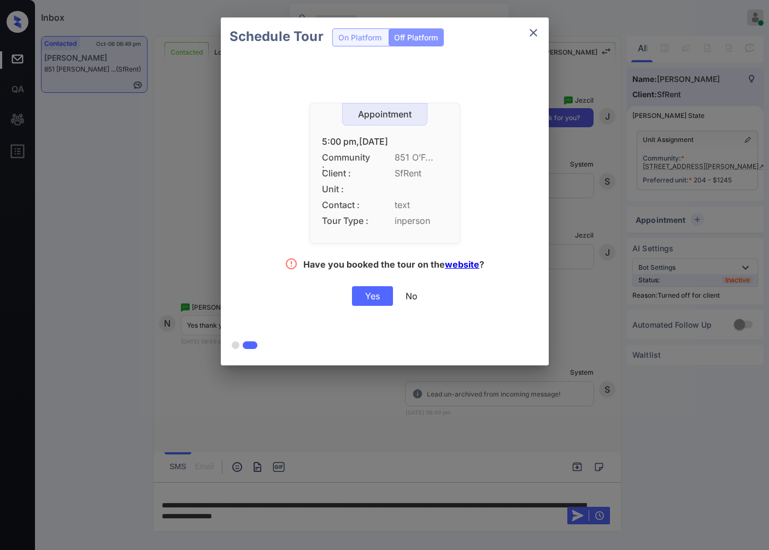
click at [366, 293] on div "Yes" at bounding box center [372, 296] width 41 height 20
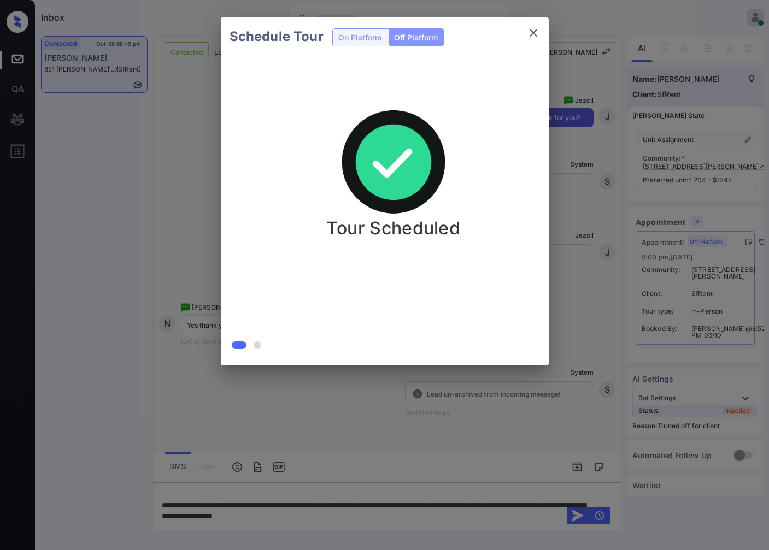
click at [391, 416] on div at bounding box center [384, 275] width 769 height 550
